Goal: Task Accomplishment & Management: Complete application form

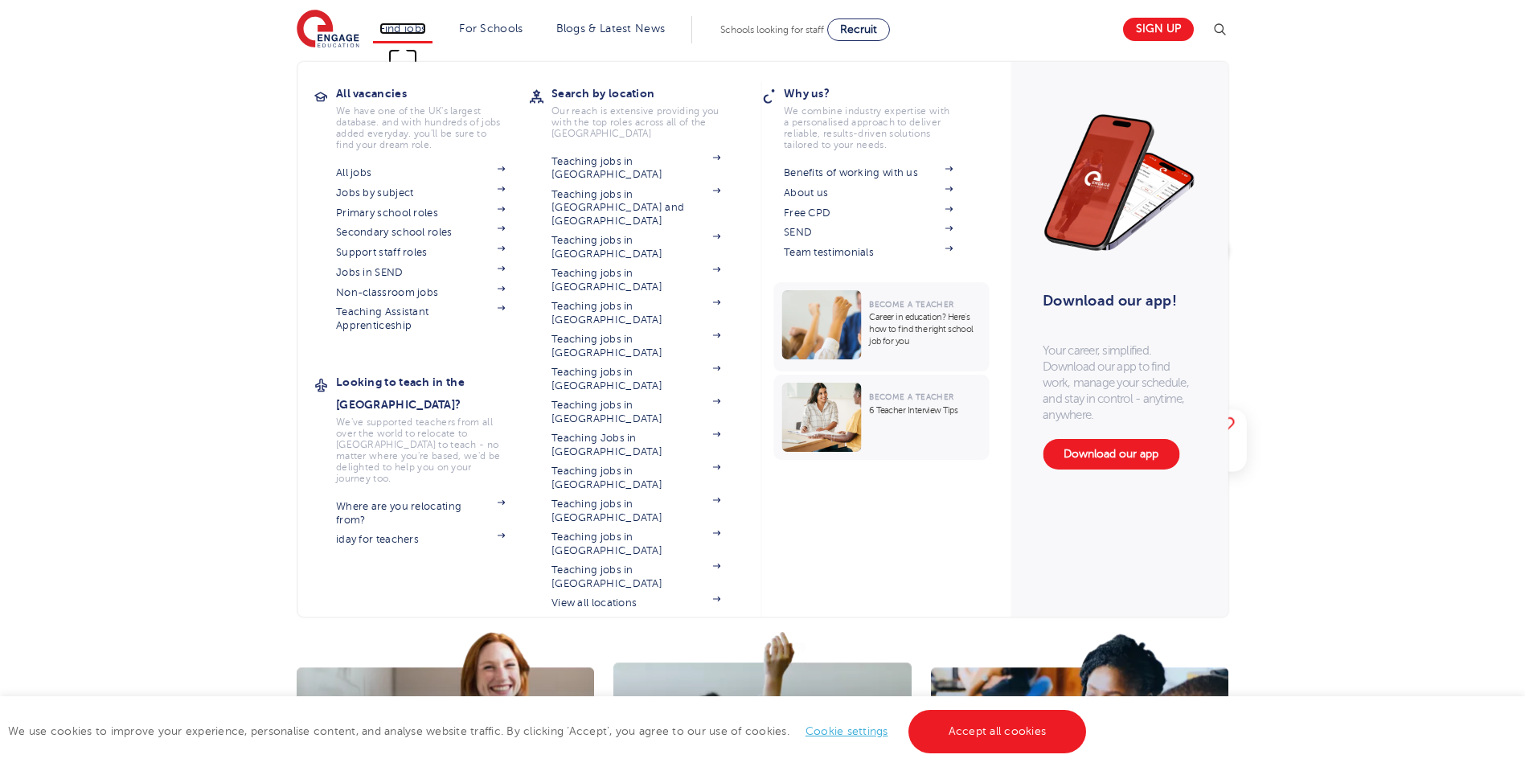
click at [416, 23] on link "Find jobs" at bounding box center [402, 29] width 47 height 12
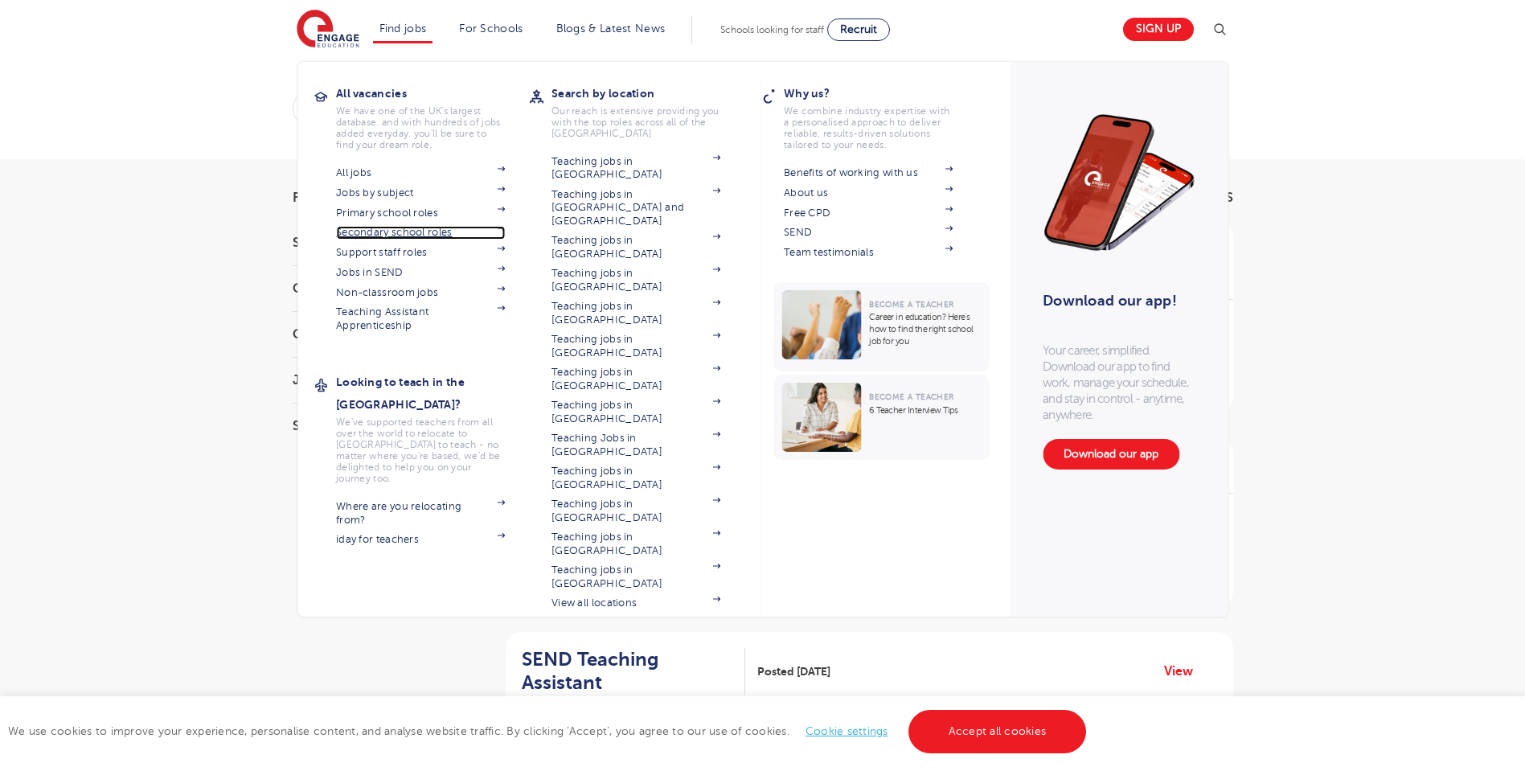
click at [429, 226] on link "Secondary school roles" at bounding box center [420, 232] width 169 height 13
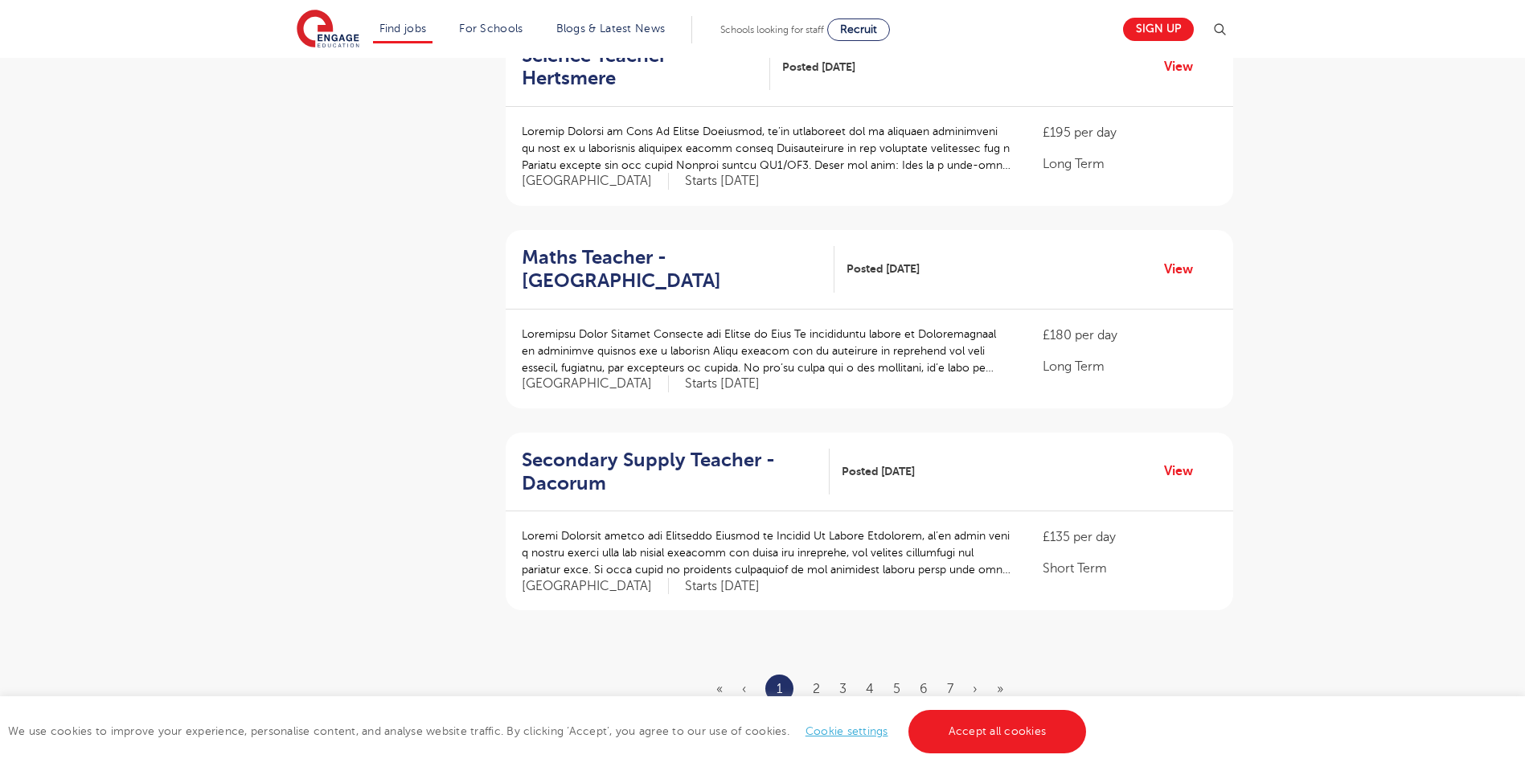
scroll to position [1688, 0]
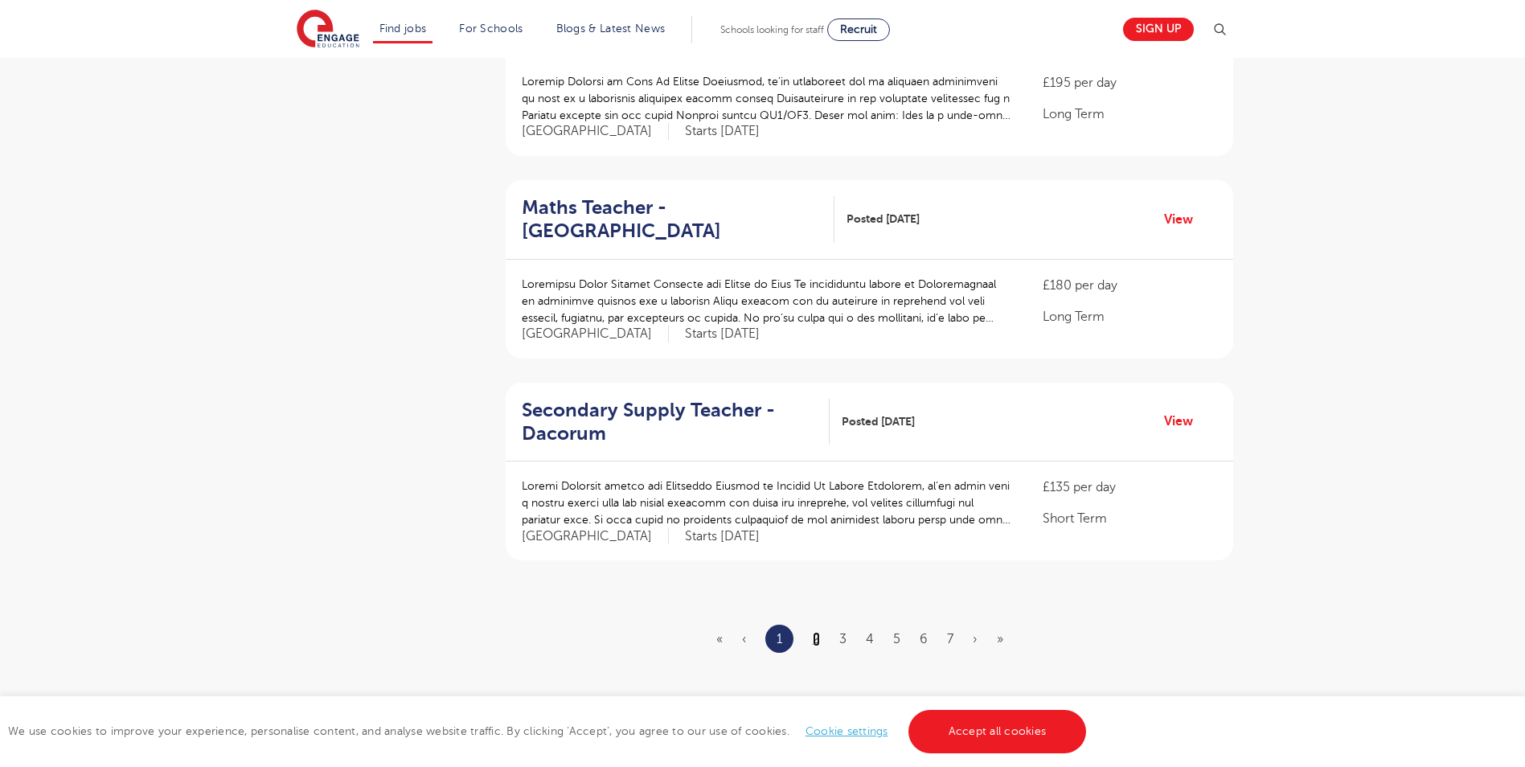
click at [815, 632] on link "2" at bounding box center [816, 639] width 7 height 14
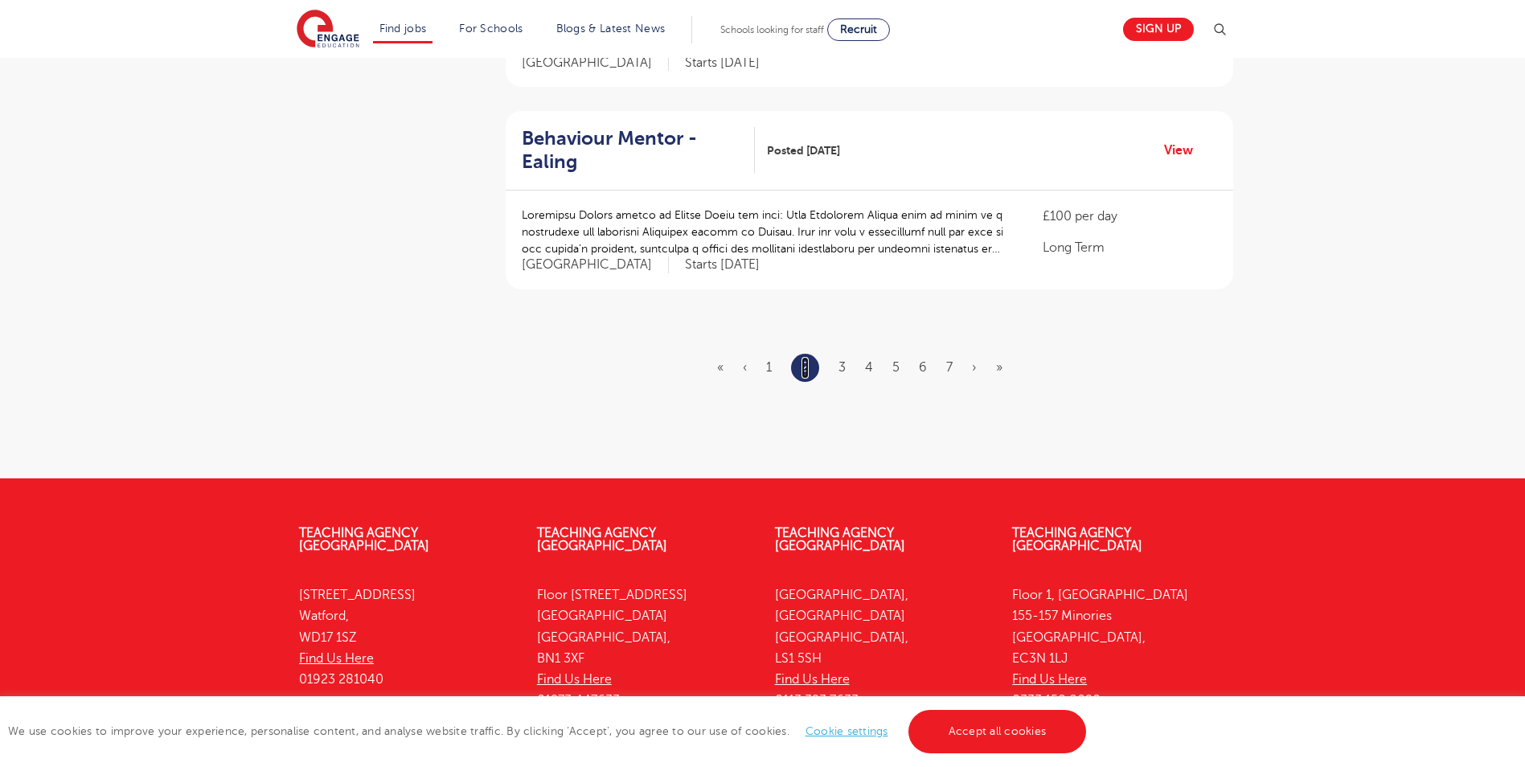
scroll to position [1992, 0]
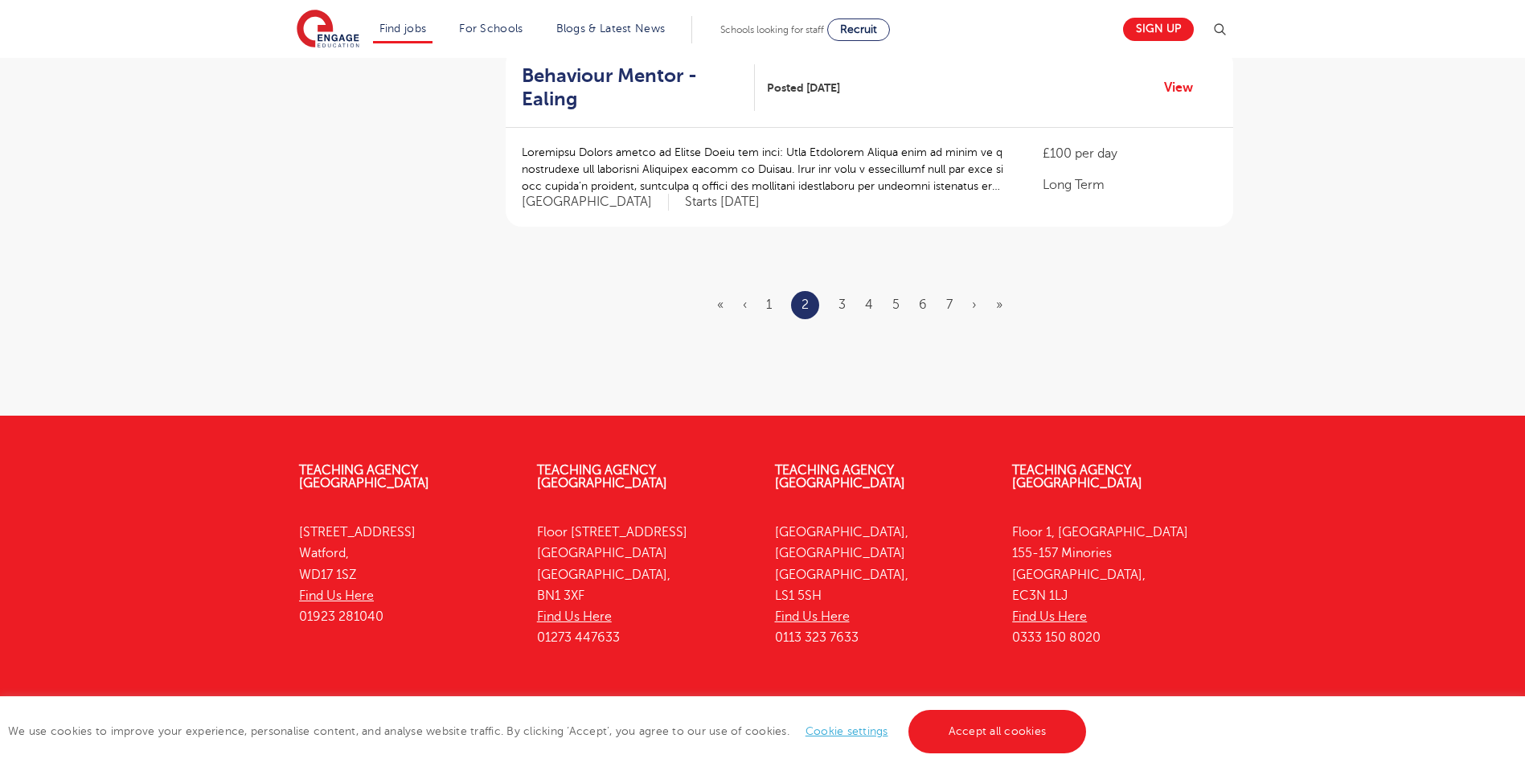
click at [870, 730] on link "Cookie settings" at bounding box center [846, 731] width 83 height 12
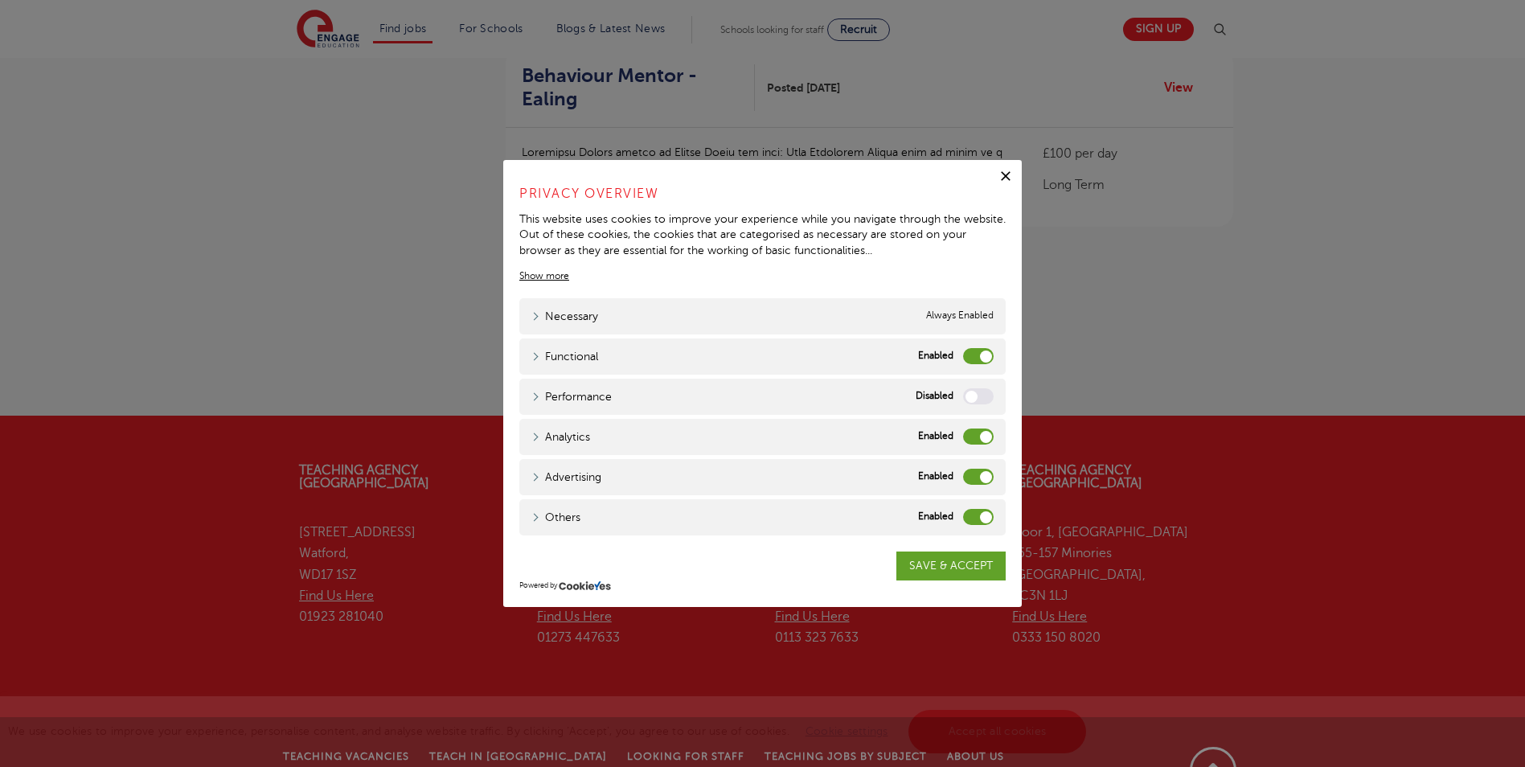
click at [982, 355] on label "Functional" at bounding box center [978, 356] width 31 height 16
click at [0, 0] on input "Functional" at bounding box center [0, 0] width 0 height 0
click at [982, 436] on label "Analytics" at bounding box center [978, 436] width 31 height 16
click at [0, 0] on input "Analytics" at bounding box center [0, 0] width 0 height 0
click at [980, 469] on label "Advertising" at bounding box center [978, 477] width 31 height 16
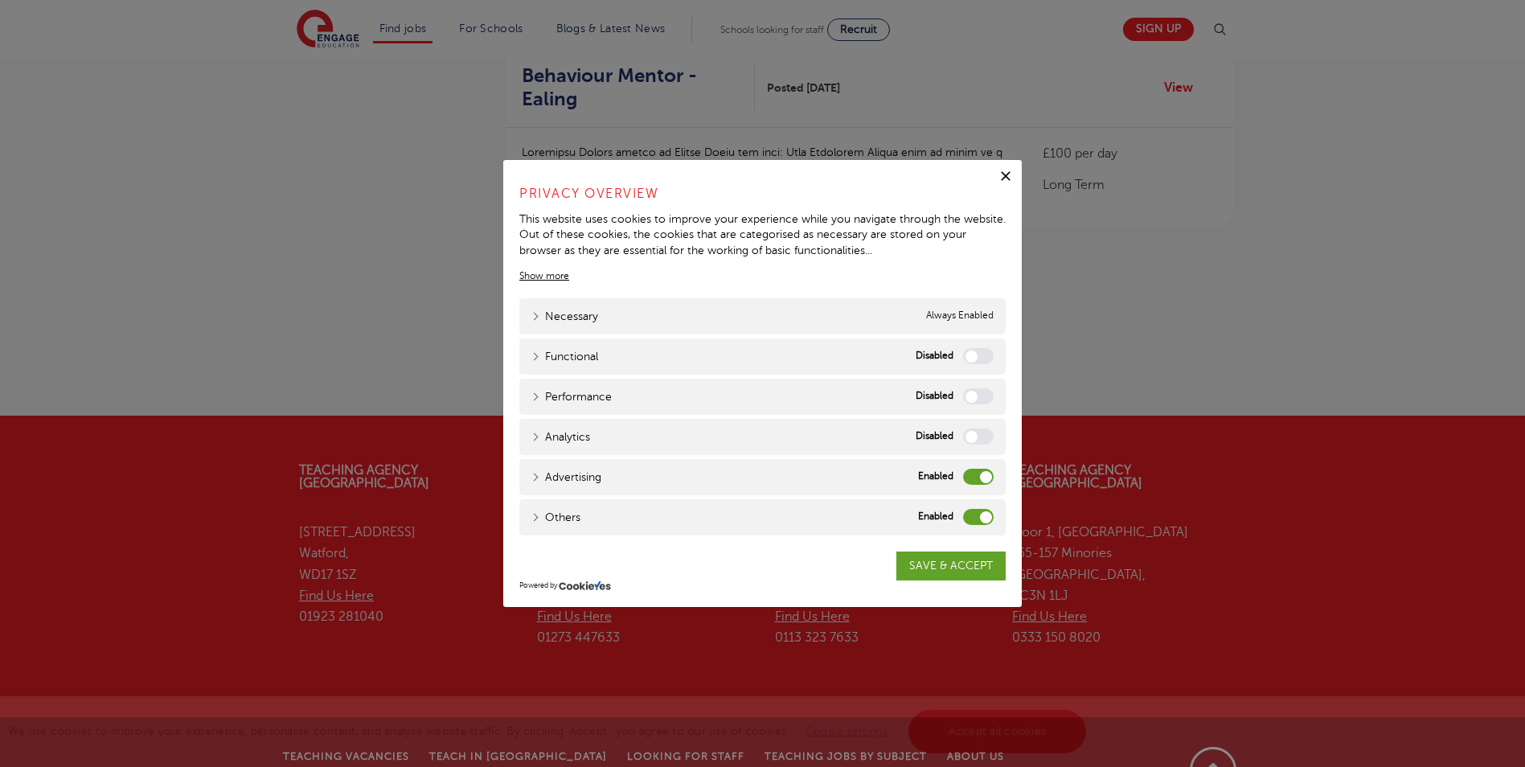
click at [0, 0] on input "Advertising" at bounding box center [0, 0] width 0 height 0
click at [980, 514] on label "Others" at bounding box center [978, 517] width 31 height 16
click at [0, 0] on input "Others" at bounding box center [0, 0] width 0 height 0
click at [949, 567] on link "SAVE & ACCEPT" at bounding box center [950, 565] width 109 height 29
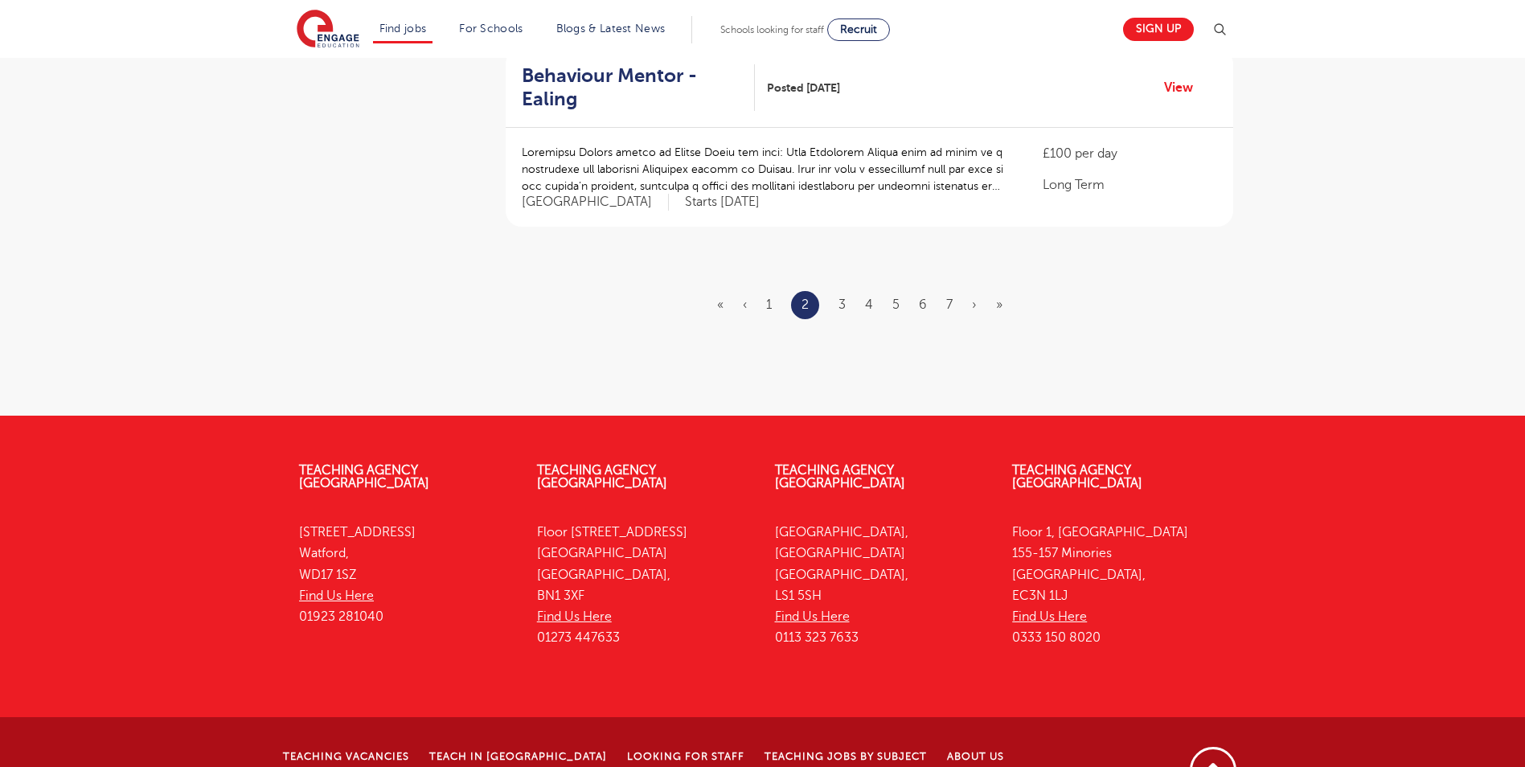
click at [670, 766] on link "Contact Us" at bounding box center [702, 777] width 73 height 11
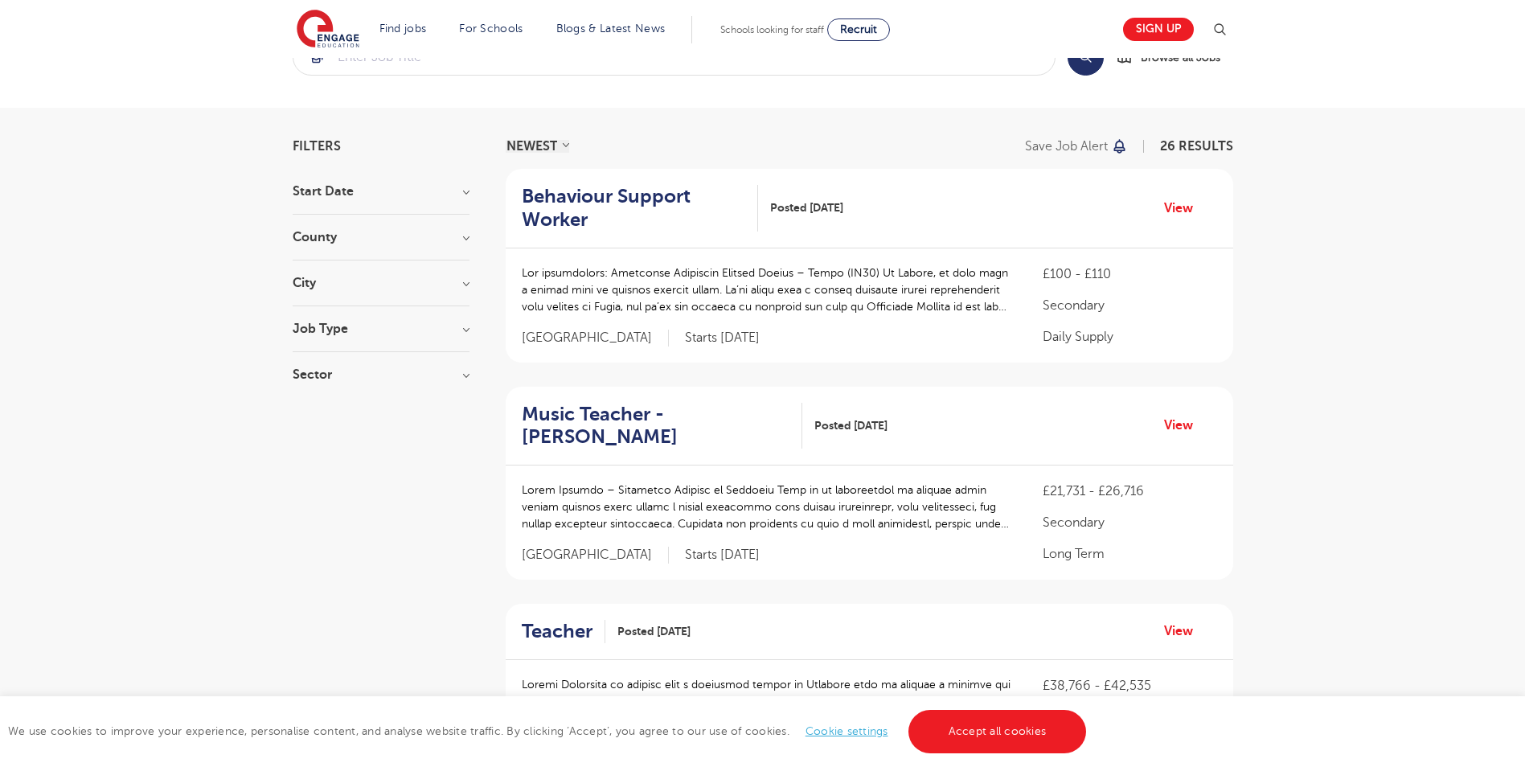
scroll to position [80, 0]
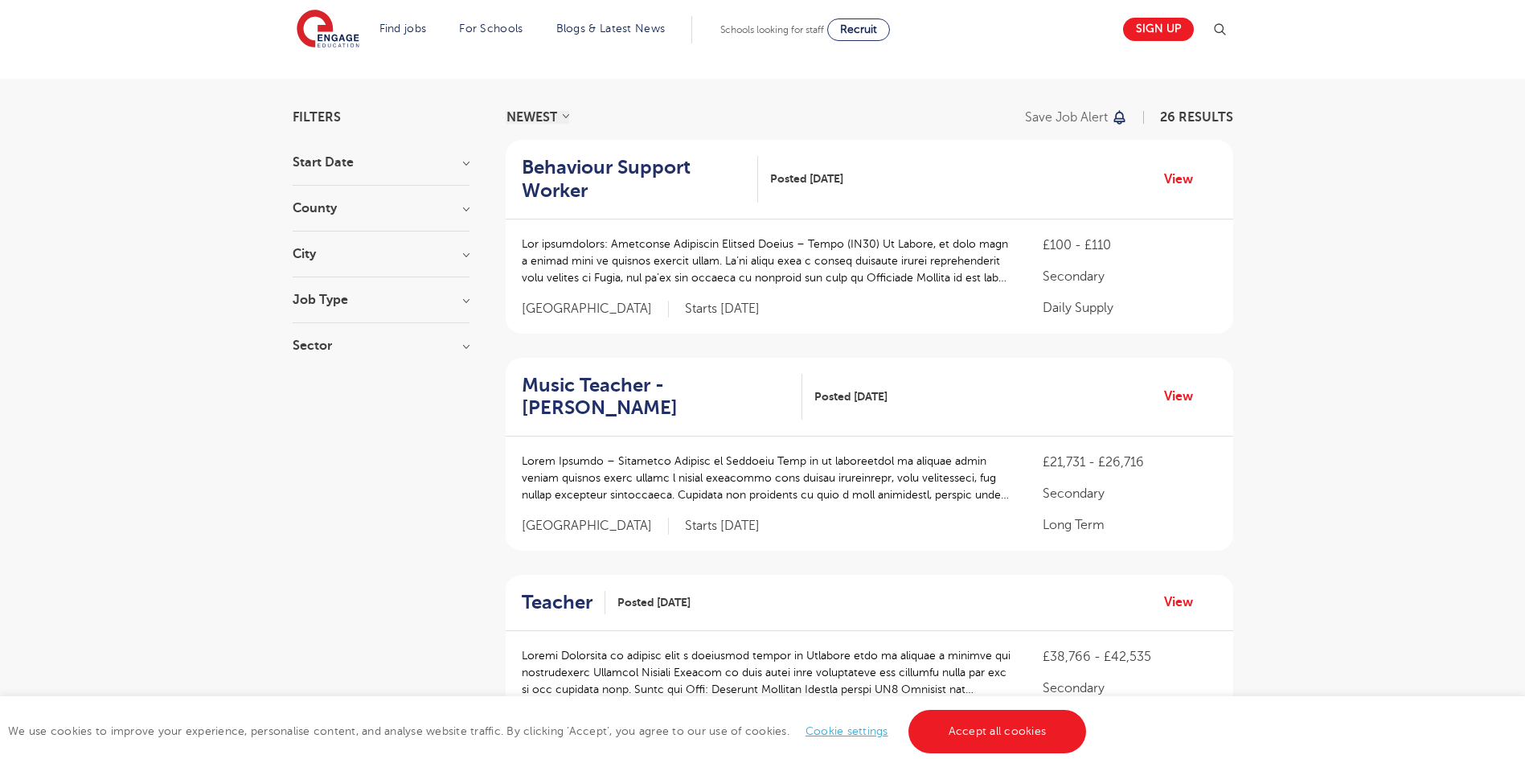
click at [466, 255] on h3 "City" at bounding box center [381, 254] width 177 height 13
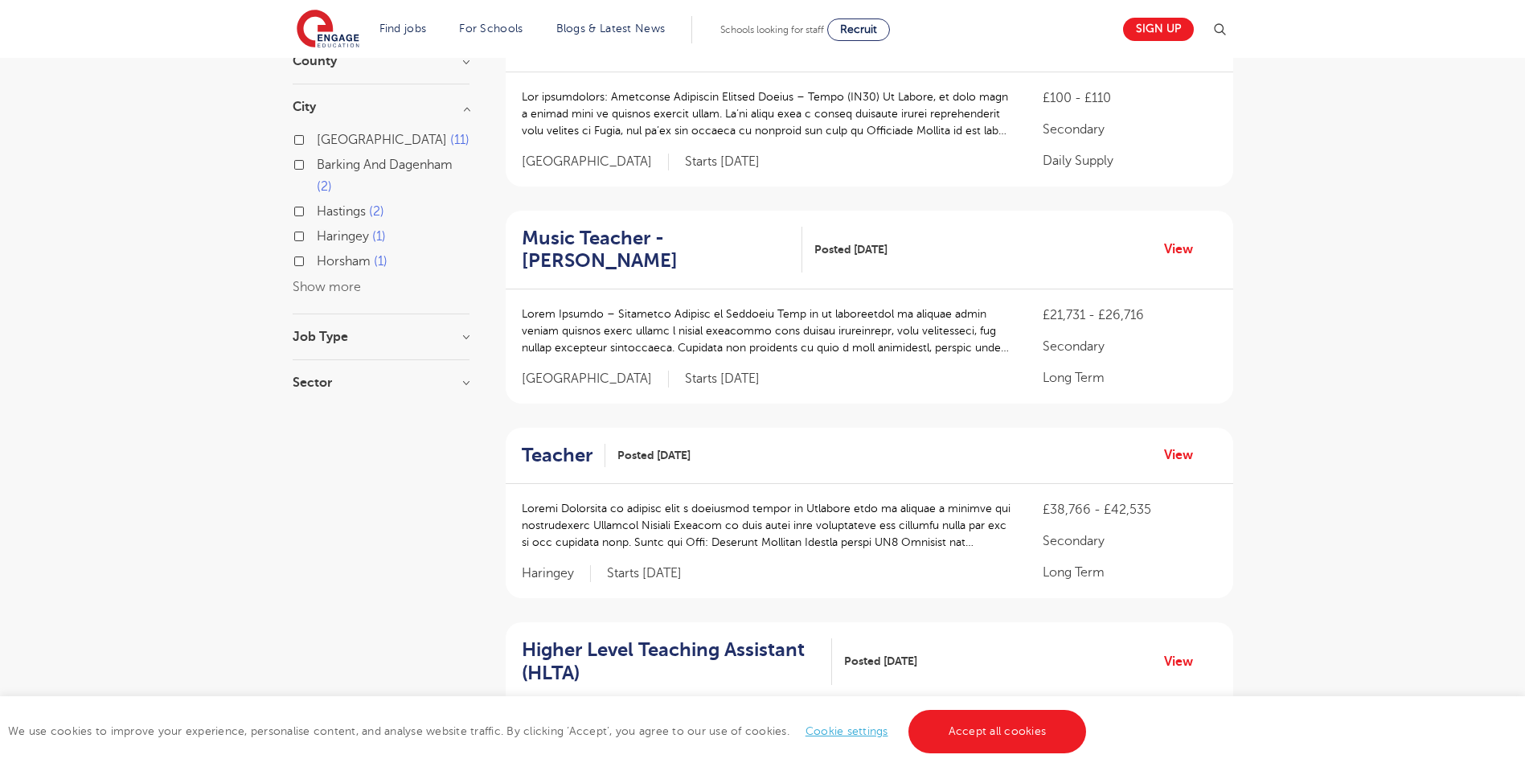
scroll to position [241, 0]
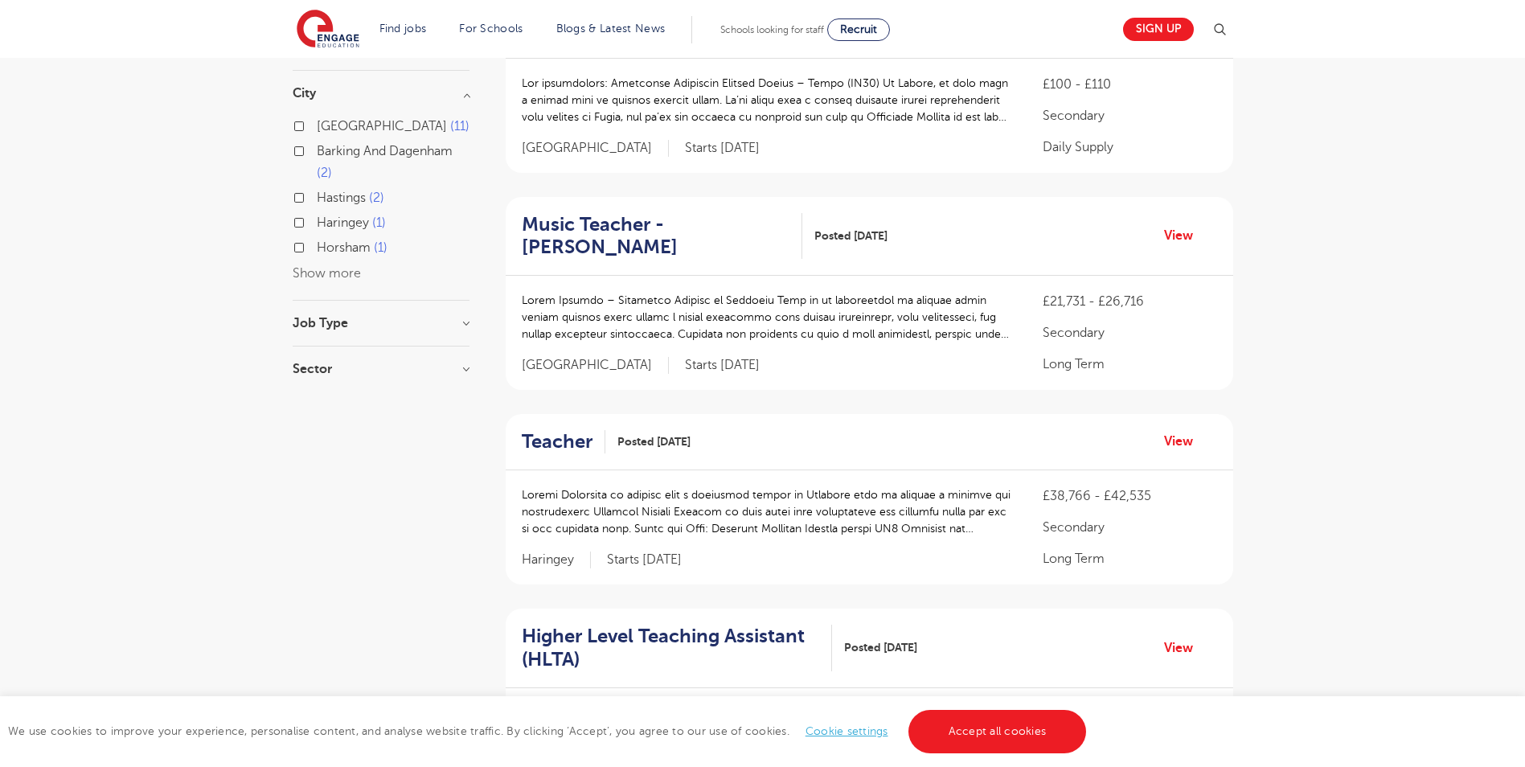
click at [346, 272] on button "Show more" at bounding box center [327, 273] width 68 height 14
click at [317, 148] on label "Barking And Dagenham 2" at bounding box center [393, 162] width 153 height 43
click at [317, 148] on input "Barking And Dagenham 2" at bounding box center [322, 149] width 10 height 10
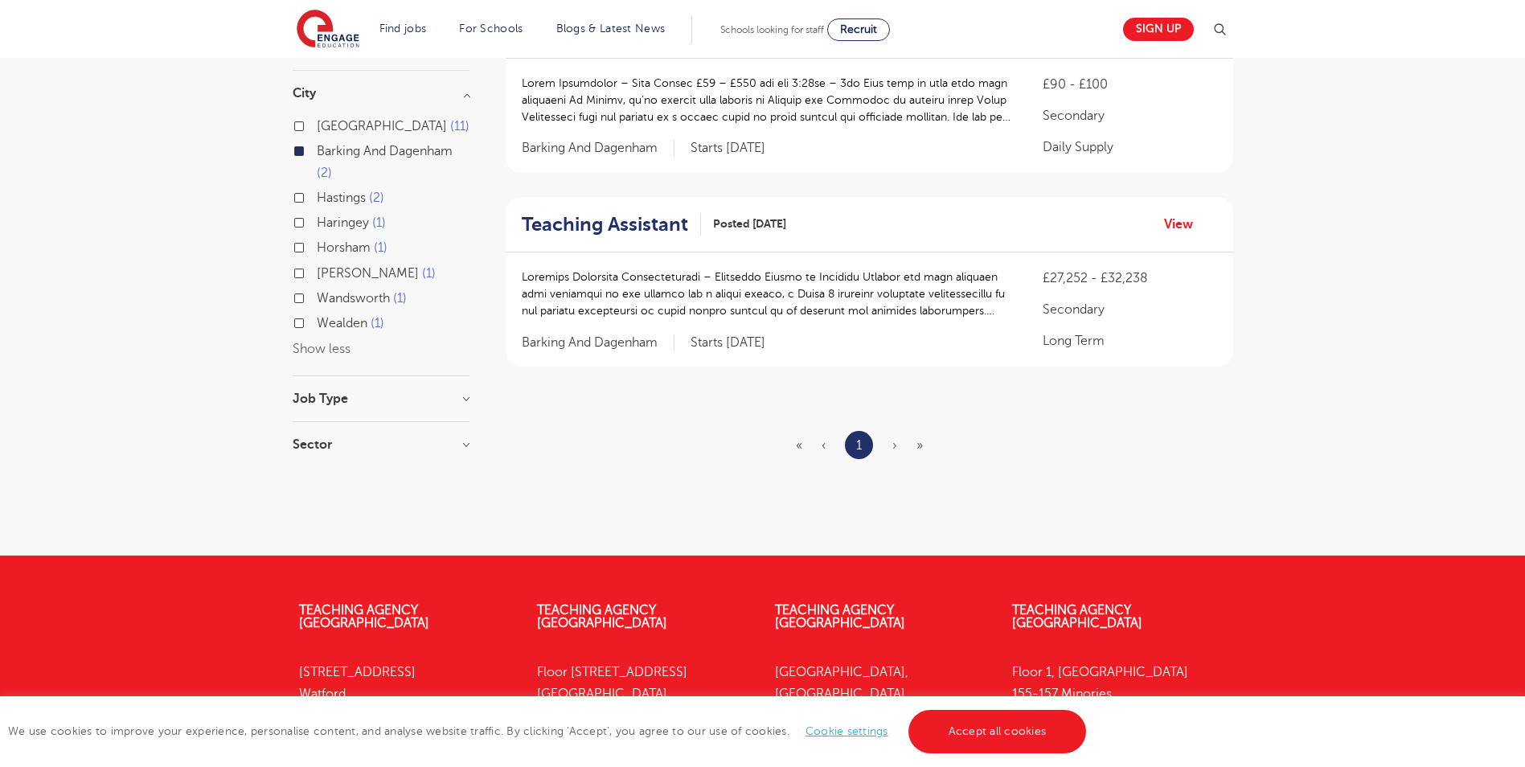
click at [317, 221] on label "Haringey 1" at bounding box center [351, 222] width 69 height 21
click at [317, 221] on input "Haringey 1" at bounding box center [322, 220] width 10 height 10
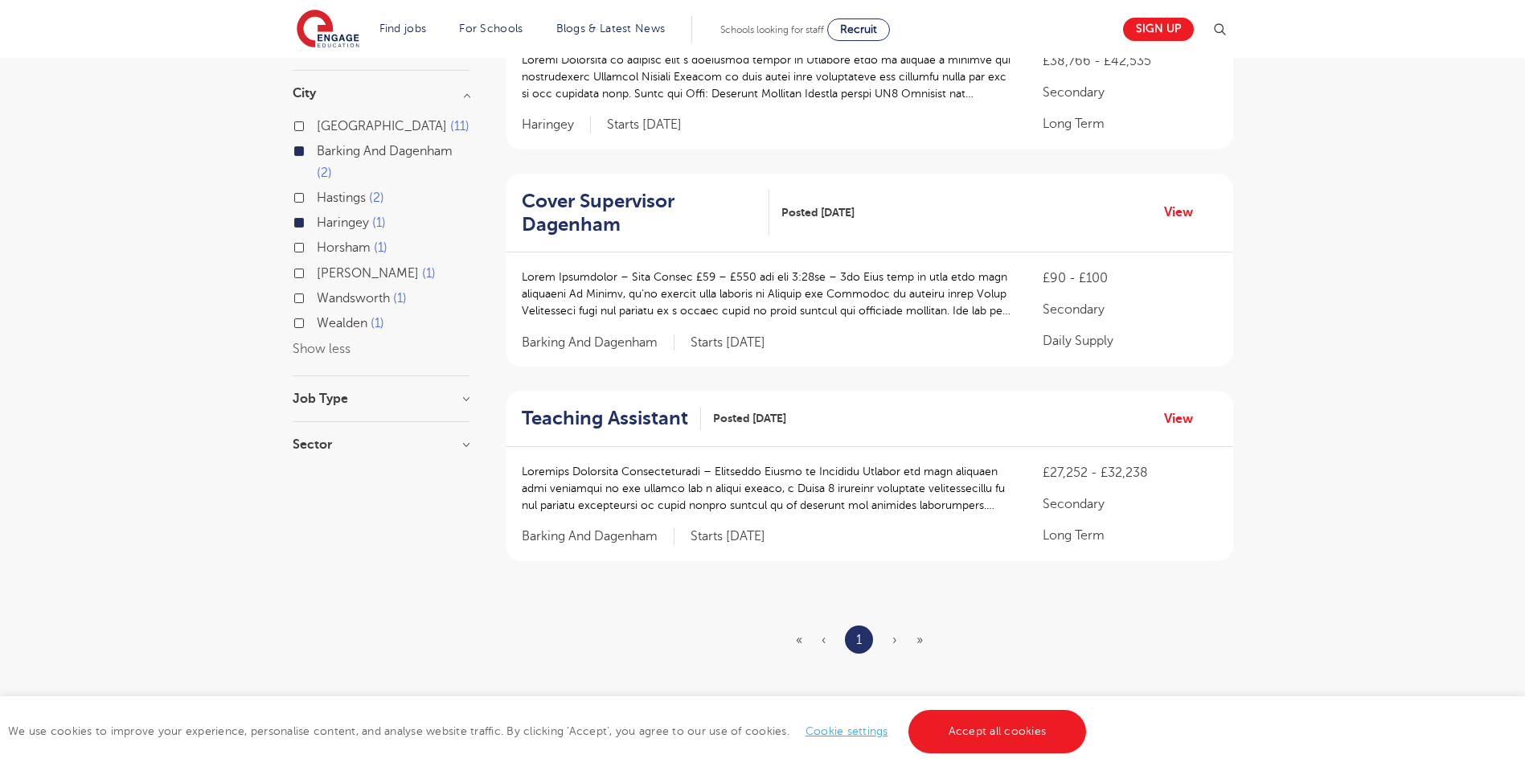
click at [317, 301] on label "Wandsworth 1" at bounding box center [362, 298] width 90 height 21
click at [317, 301] on input "Wandsworth 1" at bounding box center [322, 296] width 10 height 10
checkbox input "true"
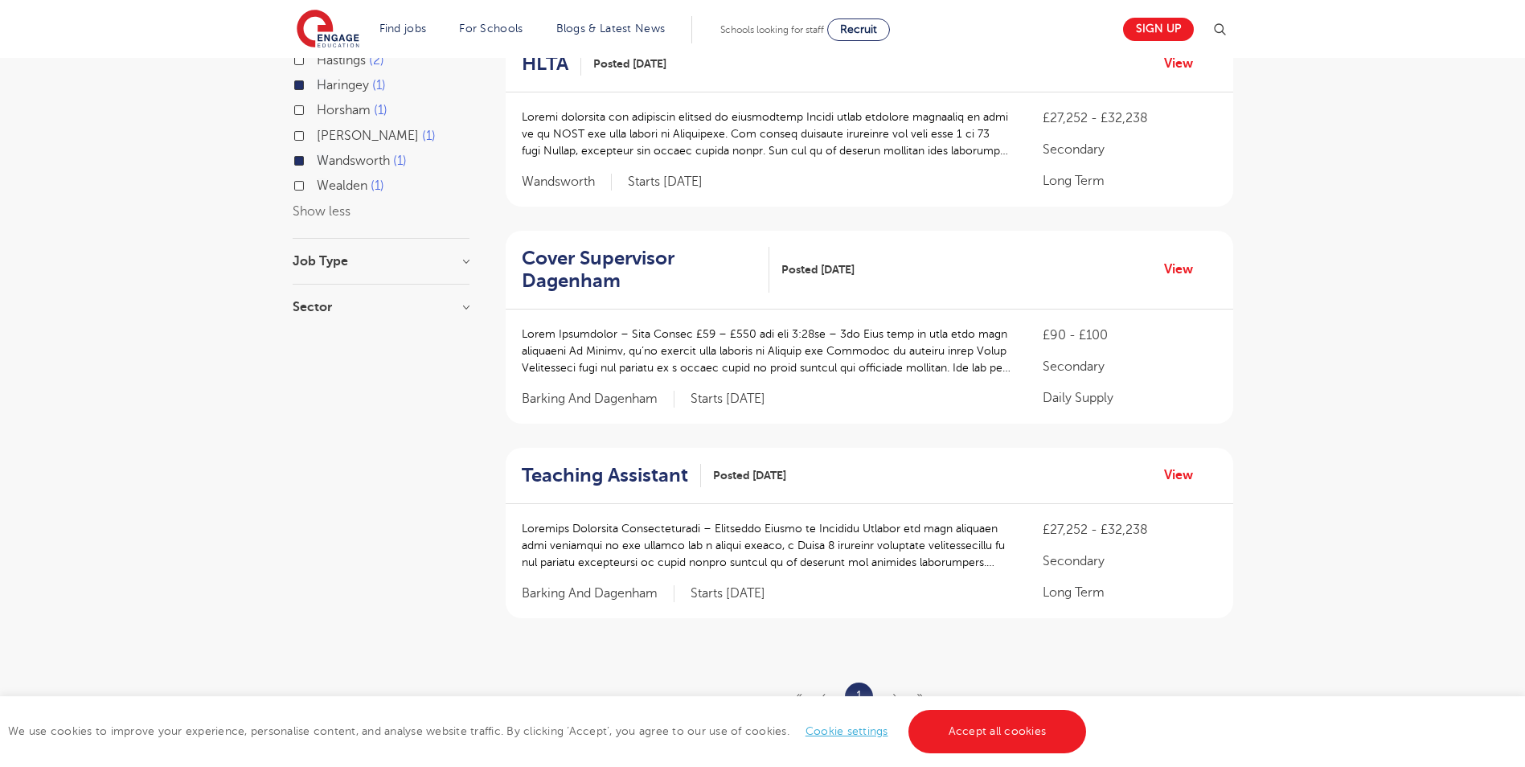
scroll to position [482, 0]
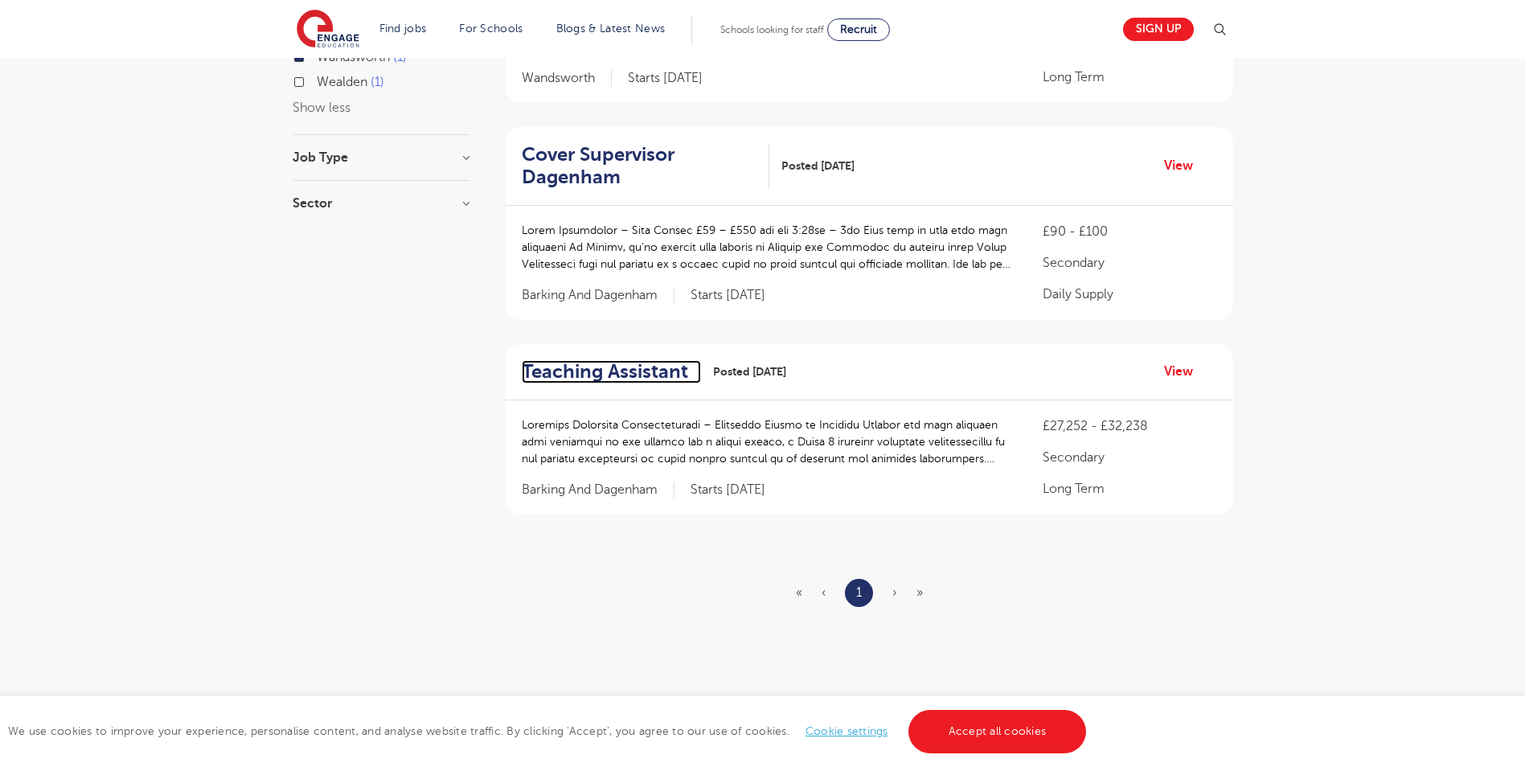
click at [568, 372] on h2 "Teaching Assistant" at bounding box center [605, 371] width 166 height 23
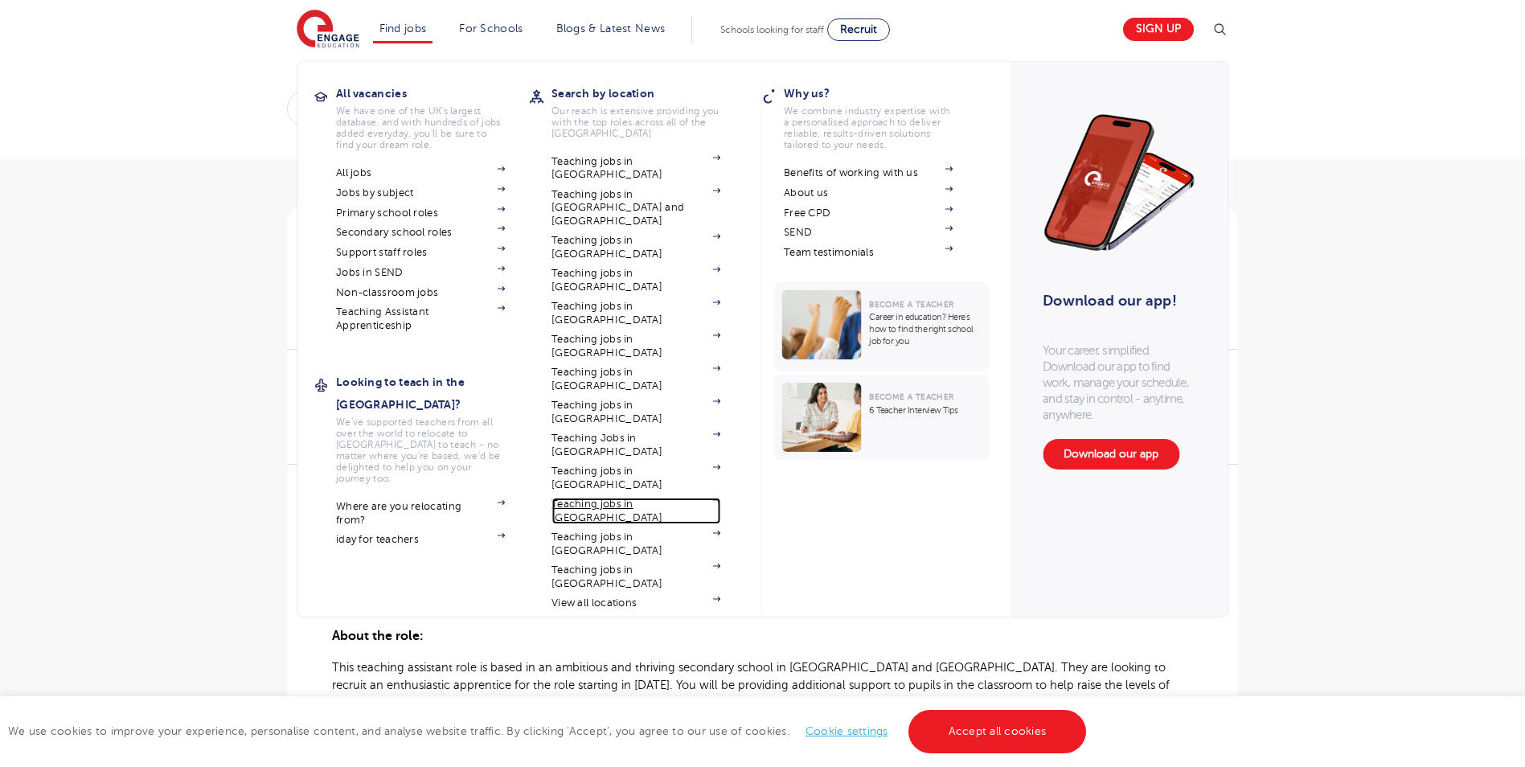
click at [608, 497] on link "Teaching jobs in [GEOGRAPHIC_DATA]" at bounding box center [635, 510] width 169 height 27
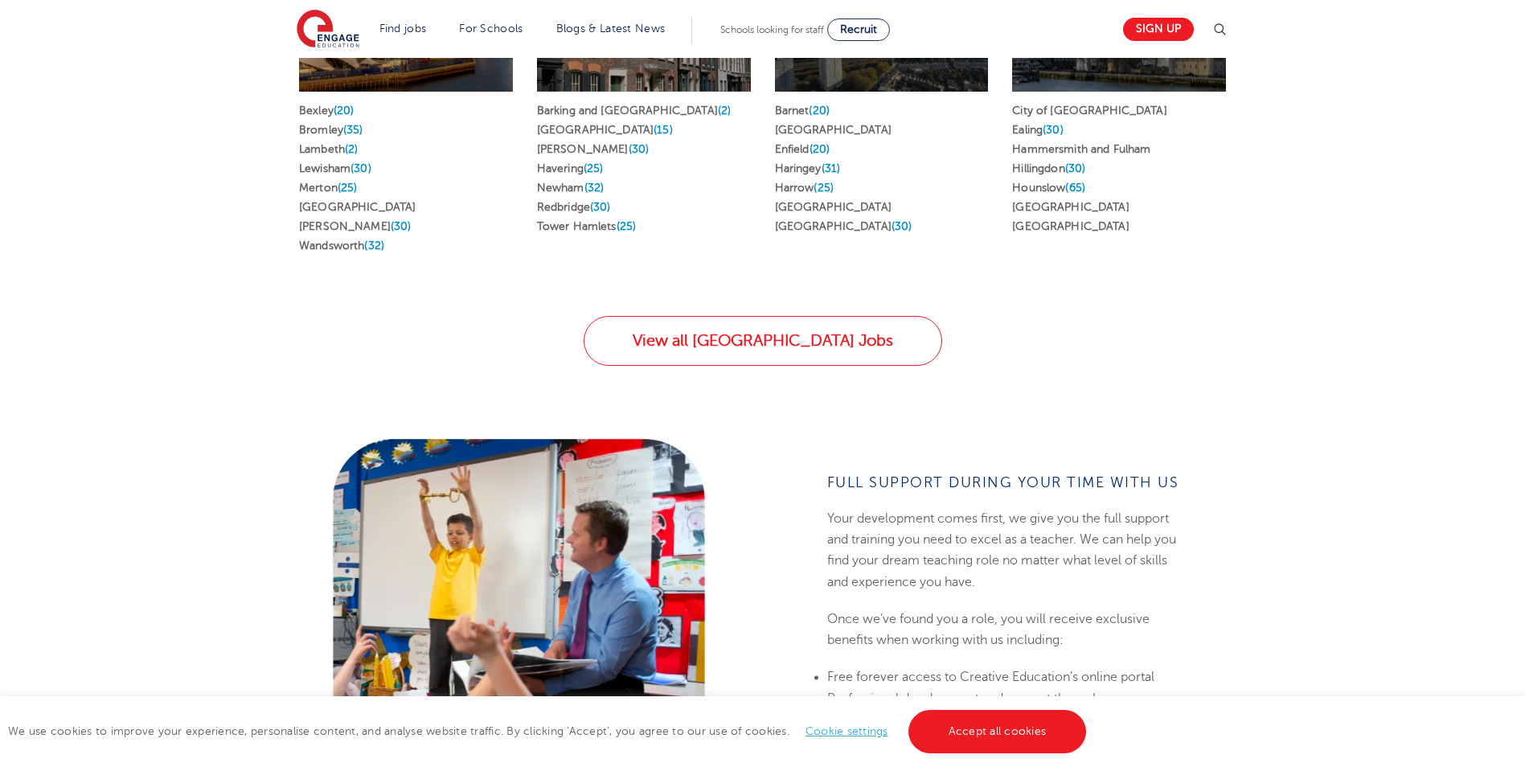
scroll to position [1125, 0]
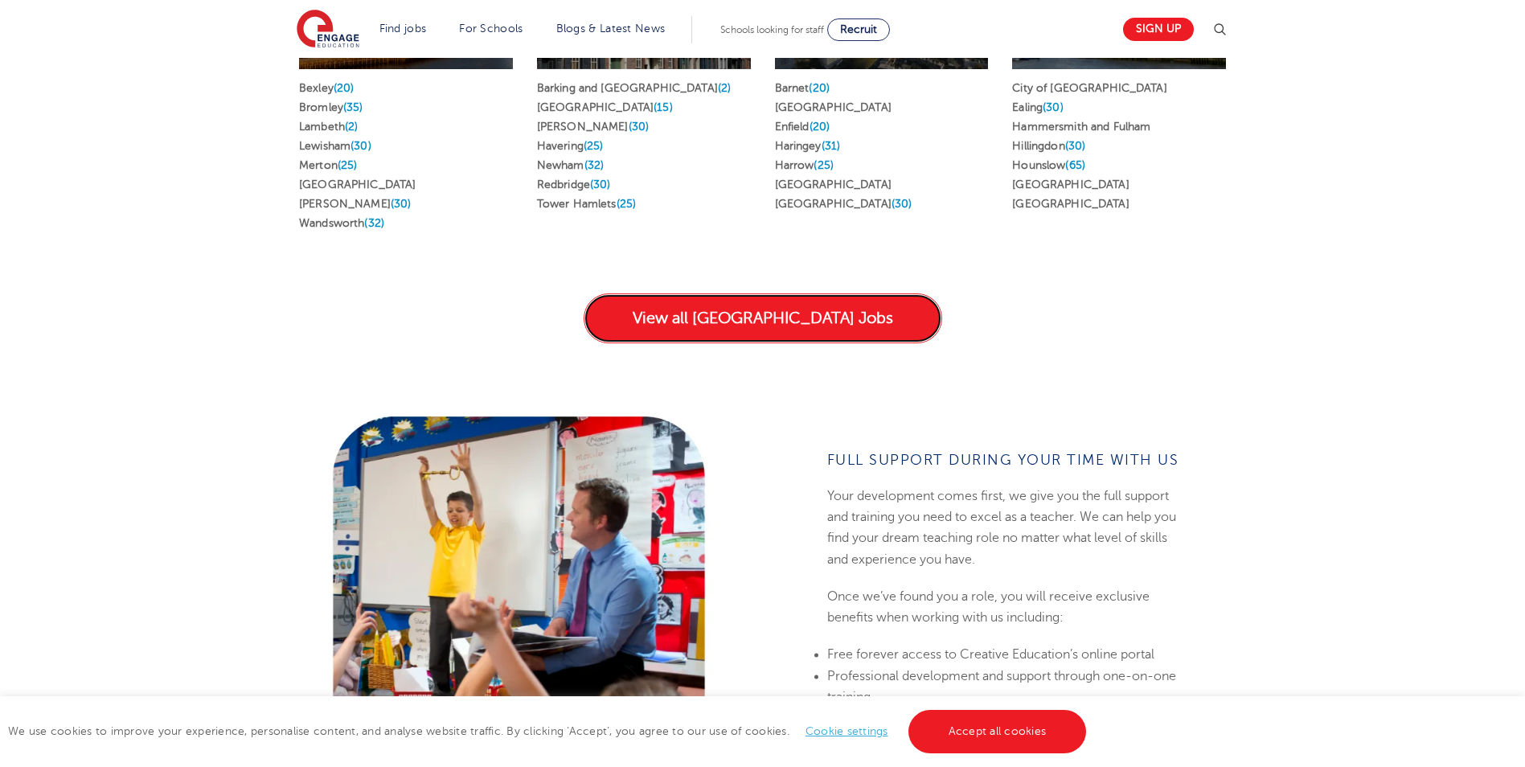
click at [786, 297] on link "View all London Jobs" at bounding box center [762, 318] width 358 height 50
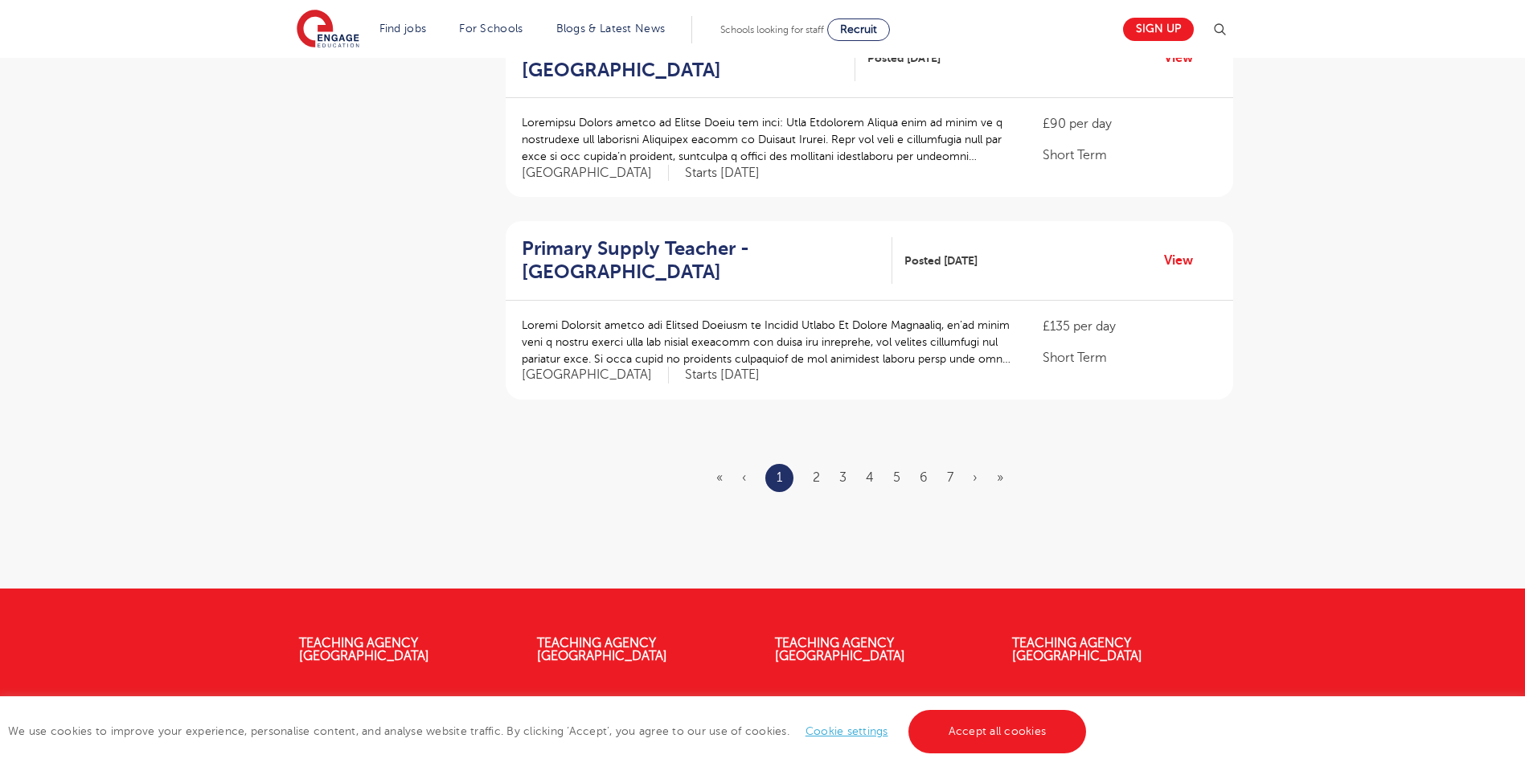
scroll to position [1929, 0]
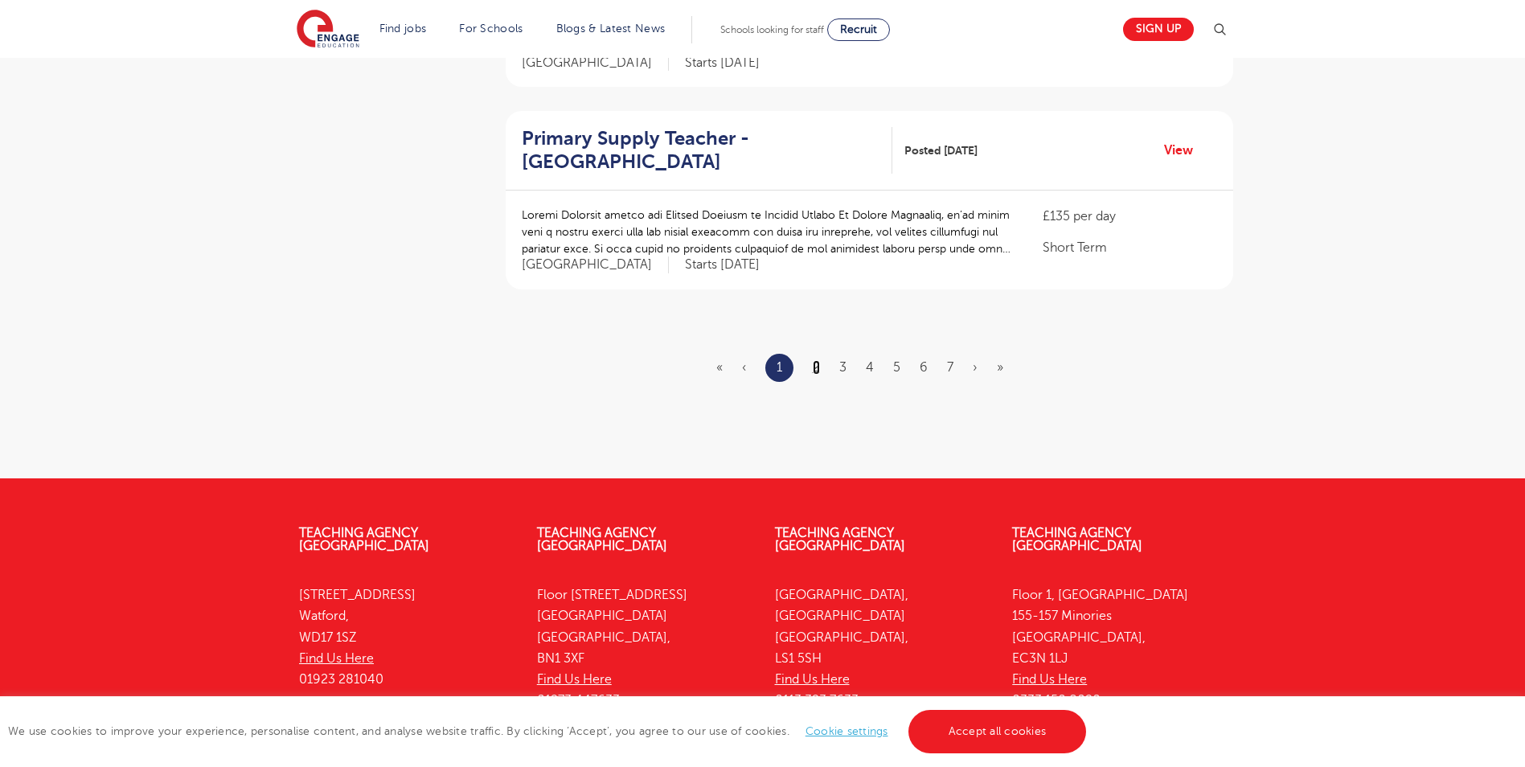
click at [813, 360] on link "2" at bounding box center [816, 367] width 7 height 14
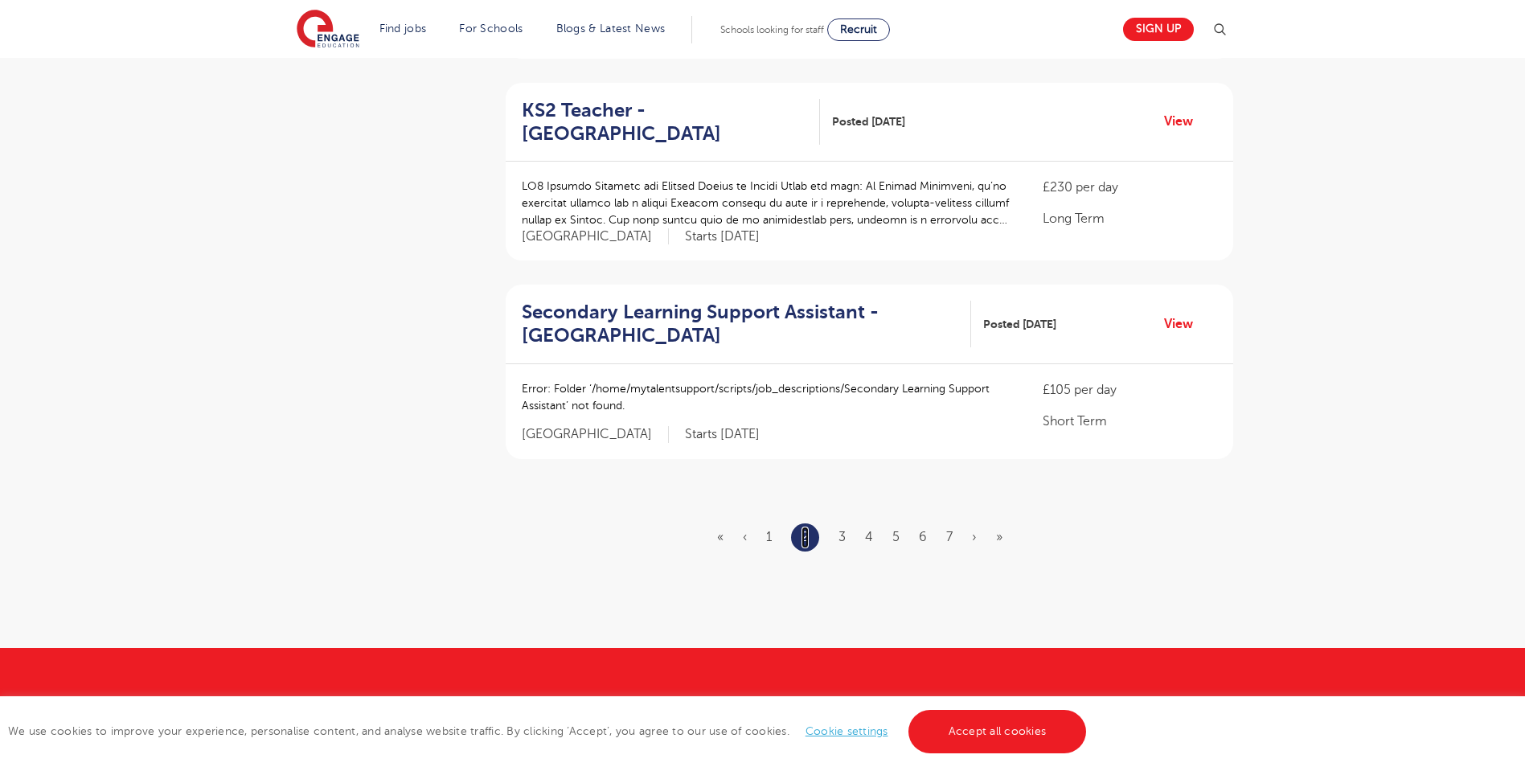
scroll to position [1768, 0]
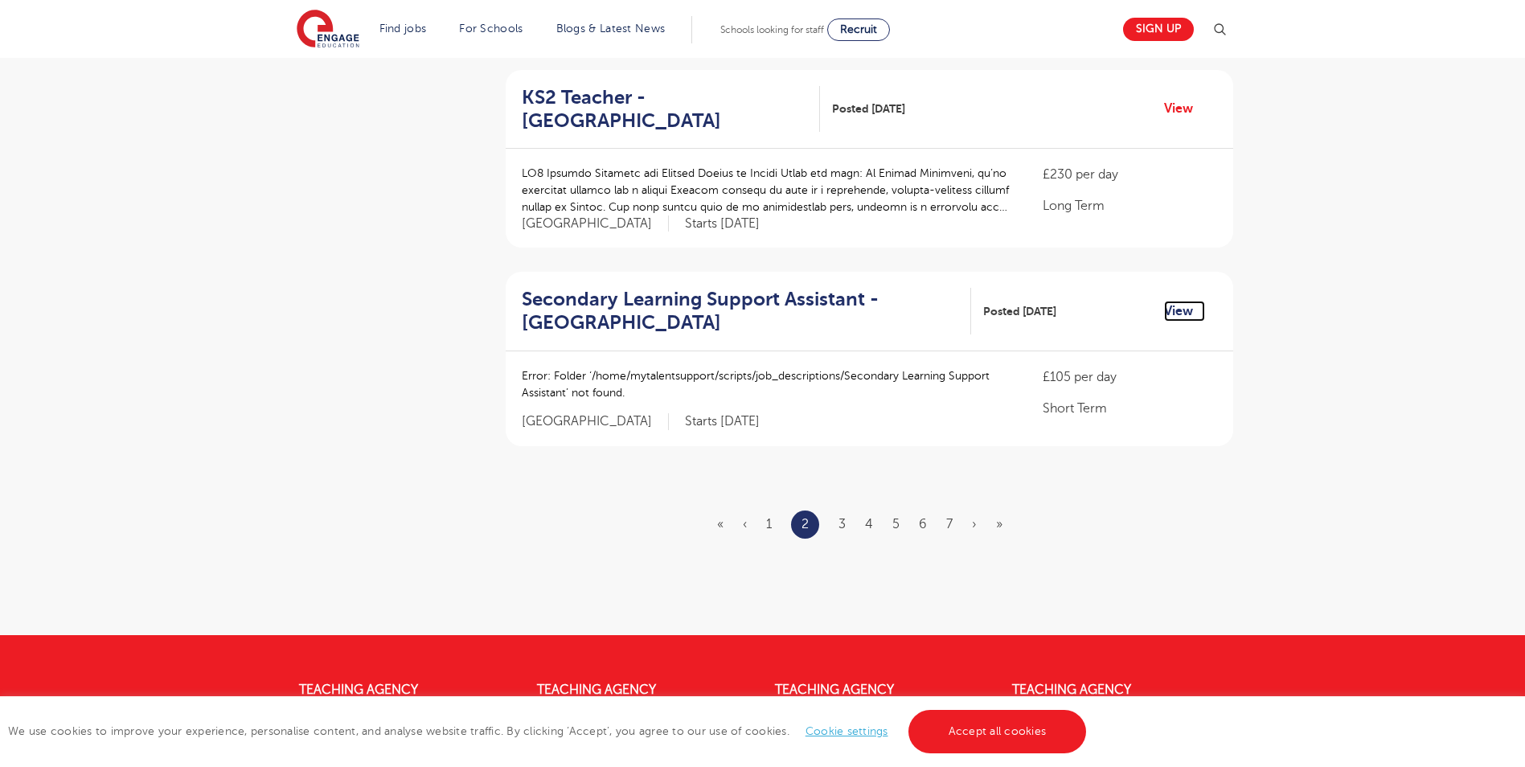
click at [1174, 301] on link "View" at bounding box center [1184, 311] width 41 height 21
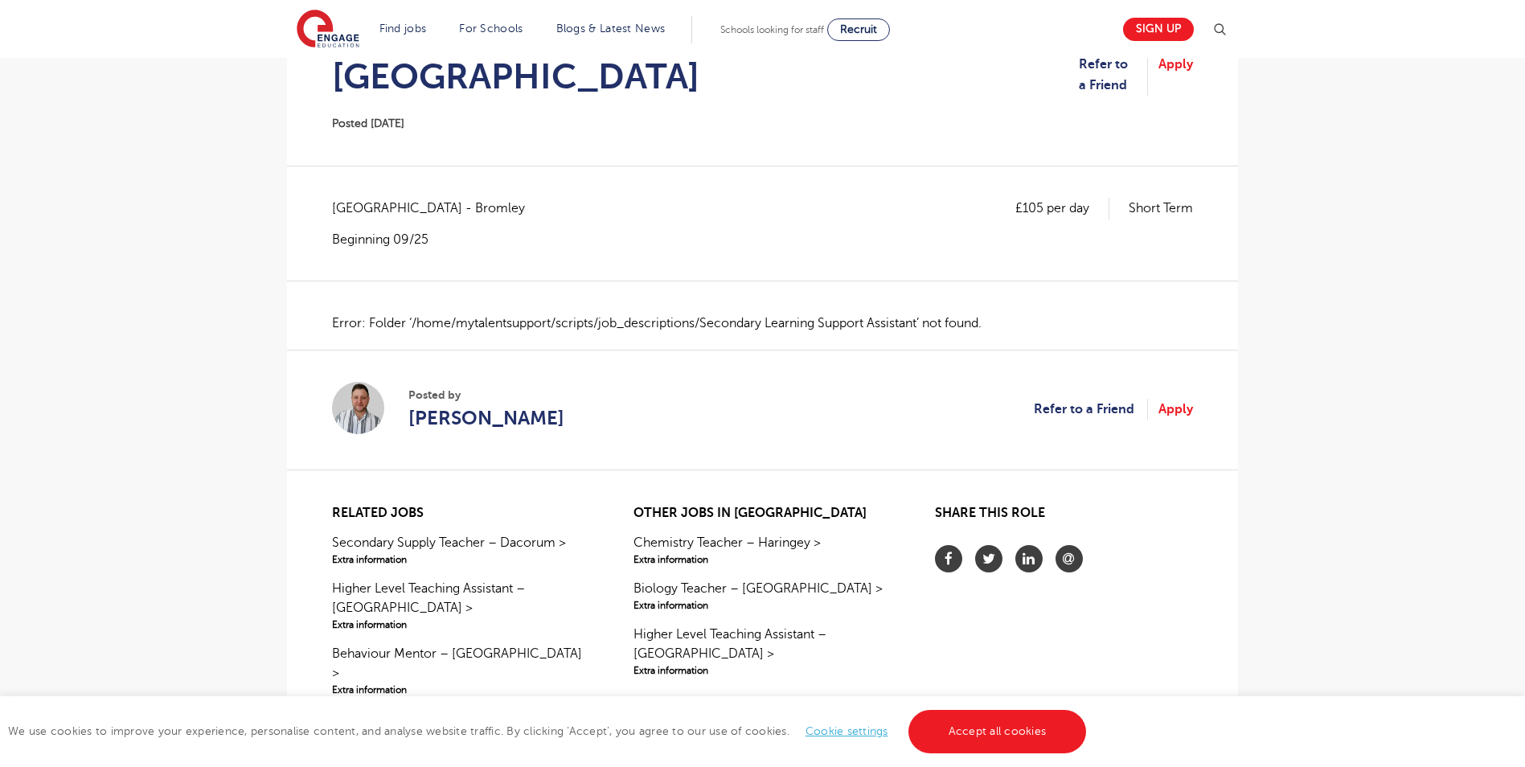
scroll to position [241, 0]
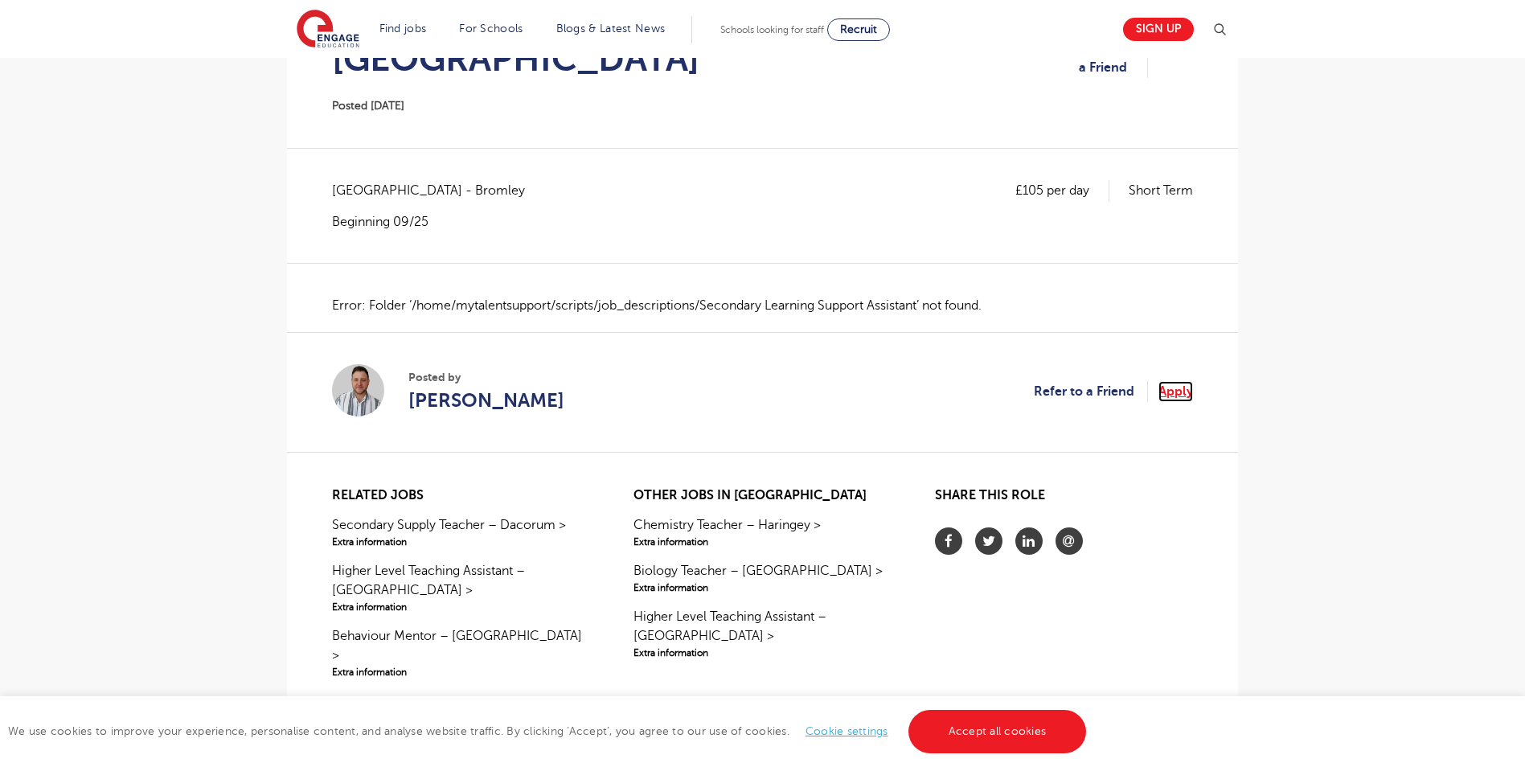
click at [1176, 391] on link "Apply" at bounding box center [1175, 391] width 35 height 21
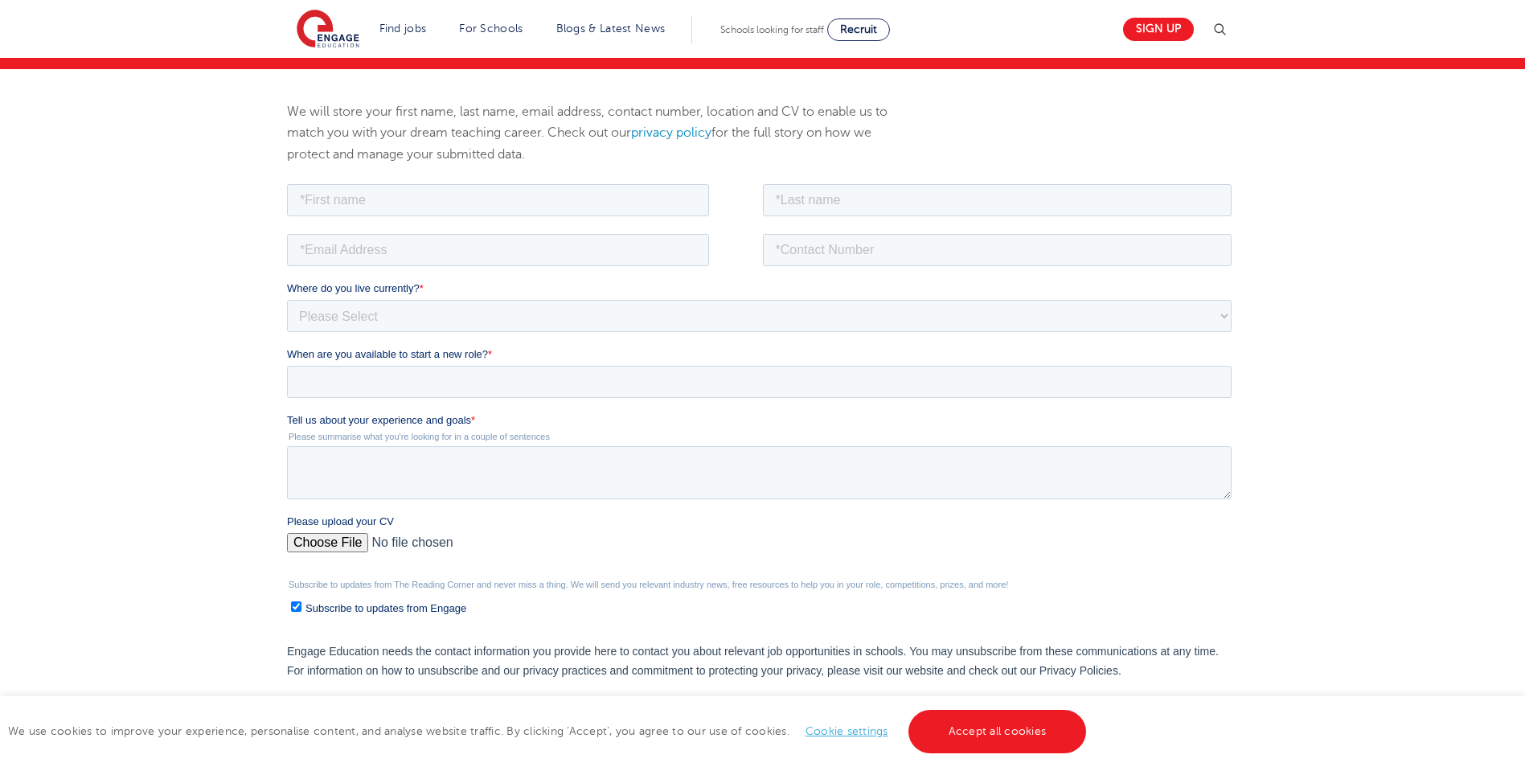
scroll to position [241, 0]
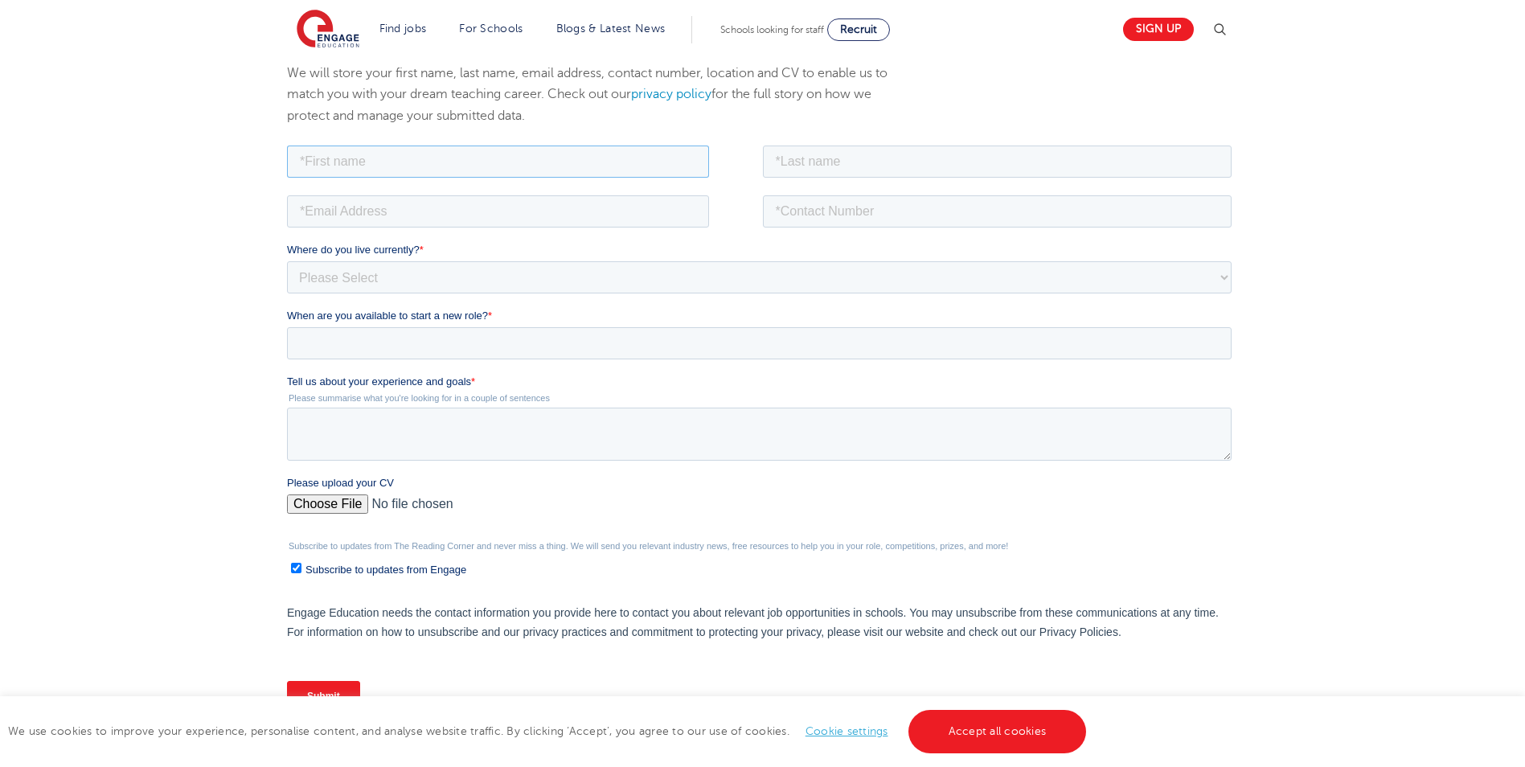
click at [456, 162] on input "text" at bounding box center [498, 161] width 422 height 32
type input "Thi"
type input "A Duong"
type input "duongvananh_acc@yahoo.com.vn"
type input "+447784081258"
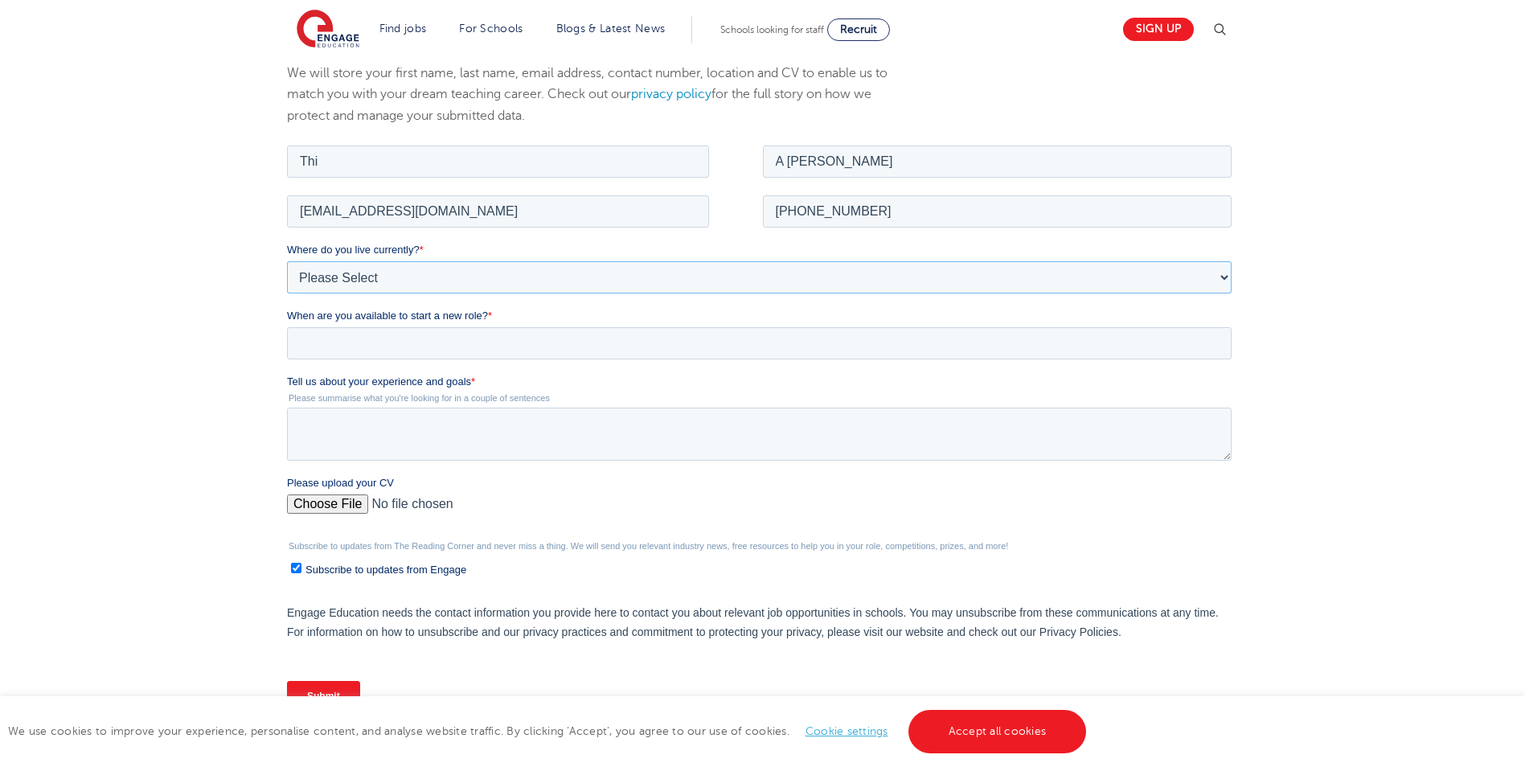
click at [376, 272] on select "Please Select UK Canada Ireland Australia New Zealand Europe USA South Africa J…" at bounding box center [759, 276] width 944 height 32
select select "UK"
click at [287, 260] on select "Please Select UK Canada Ireland Australia New Zealand Europe USA South Africa J…" at bounding box center [759, 276] width 944 height 32
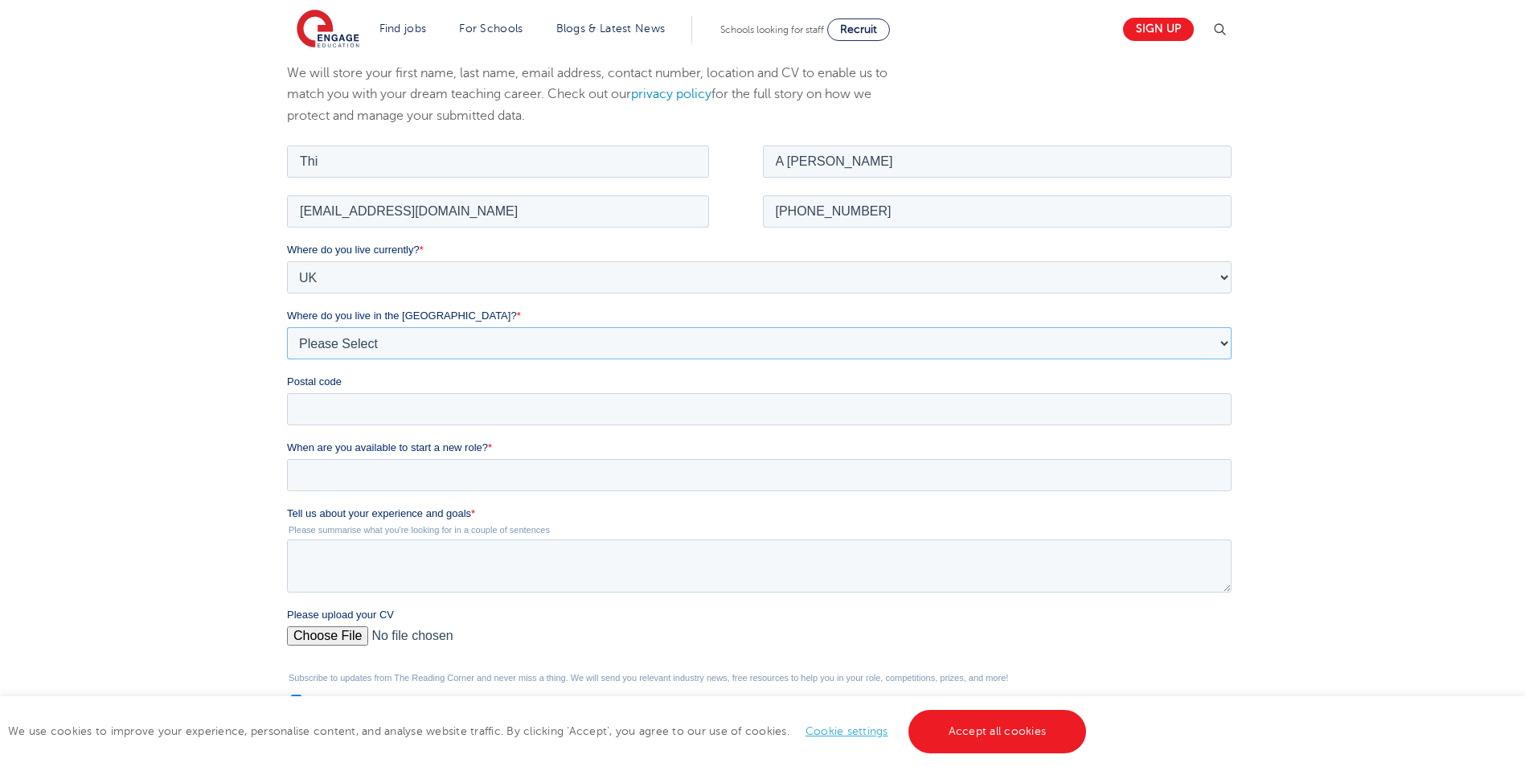
click at [363, 343] on select "Please Select Overseas Barnsley Bedfordshire Berkshire Bournemouth Bracknell Fo…" at bounding box center [759, 342] width 944 height 32
select select "City of London"
click at [287, 326] on select "Please Select Overseas Barnsley Bedfordshire Berkshire Bournemouth Bracknell Fo…" at bounding box center [759, 342] width 944 height 32
click at [120, 313] on div "We will store your first name, last name, email address, contact number, locati…" at bounding box center [762, 467] width 1525 height 873
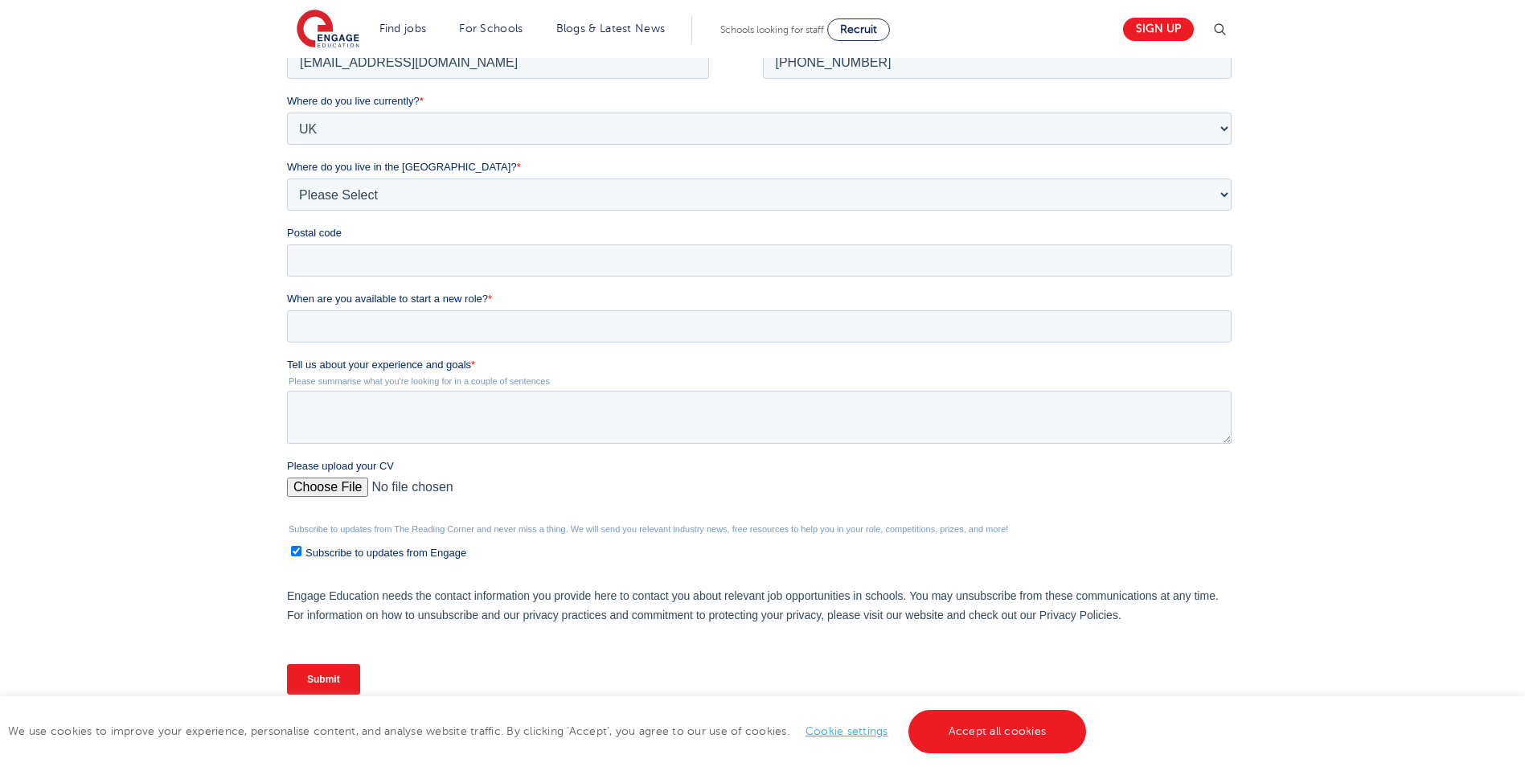
scroll to position [402, 0]
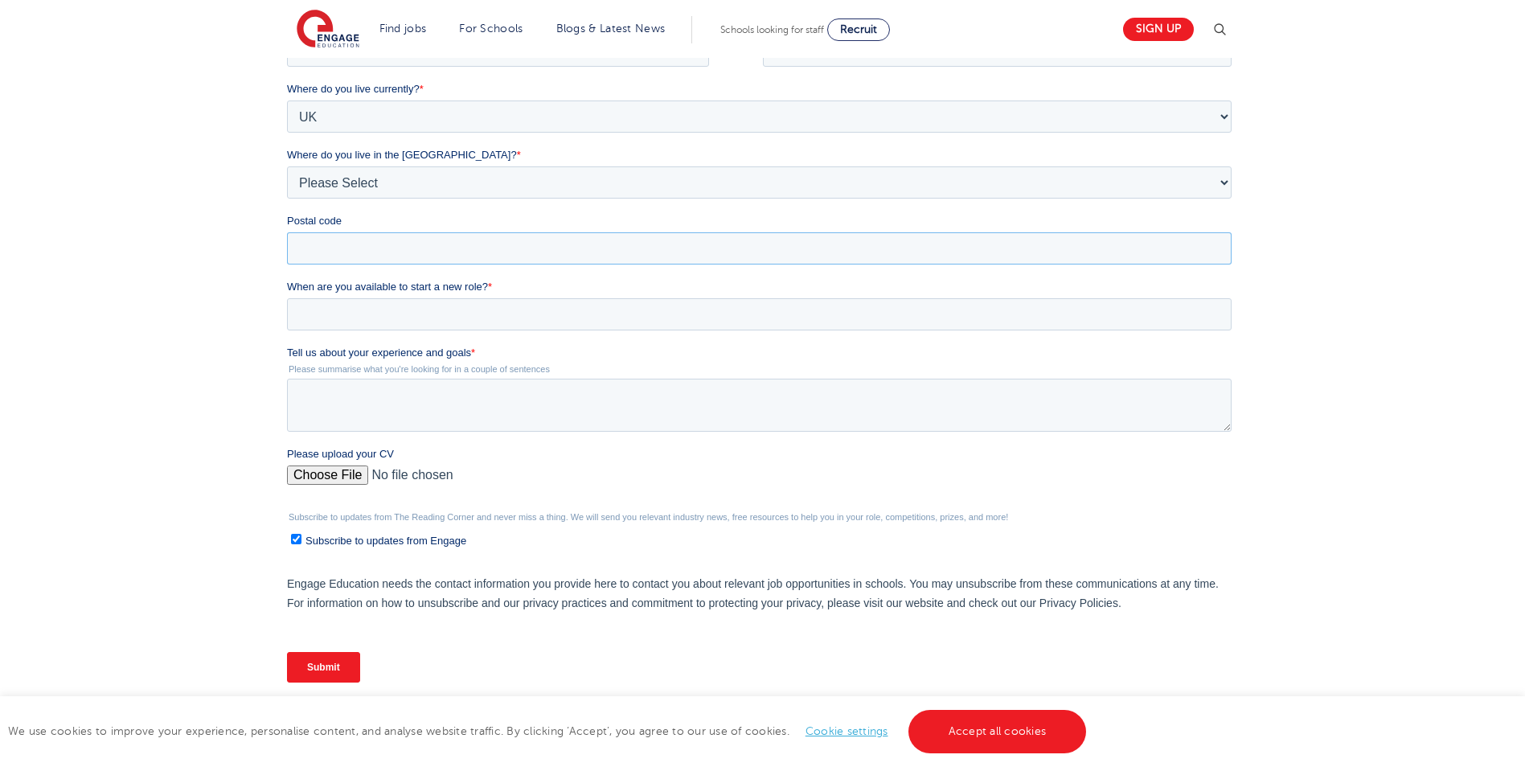
click at [471, 248] on input "Postal code" at bounding box center [759, 248] width 944 height 32
type input "UB5 4JA"
click at [441, 310] on input "When are you available to start a new role? *" at bounding box center [759, 314] width 944 height 32
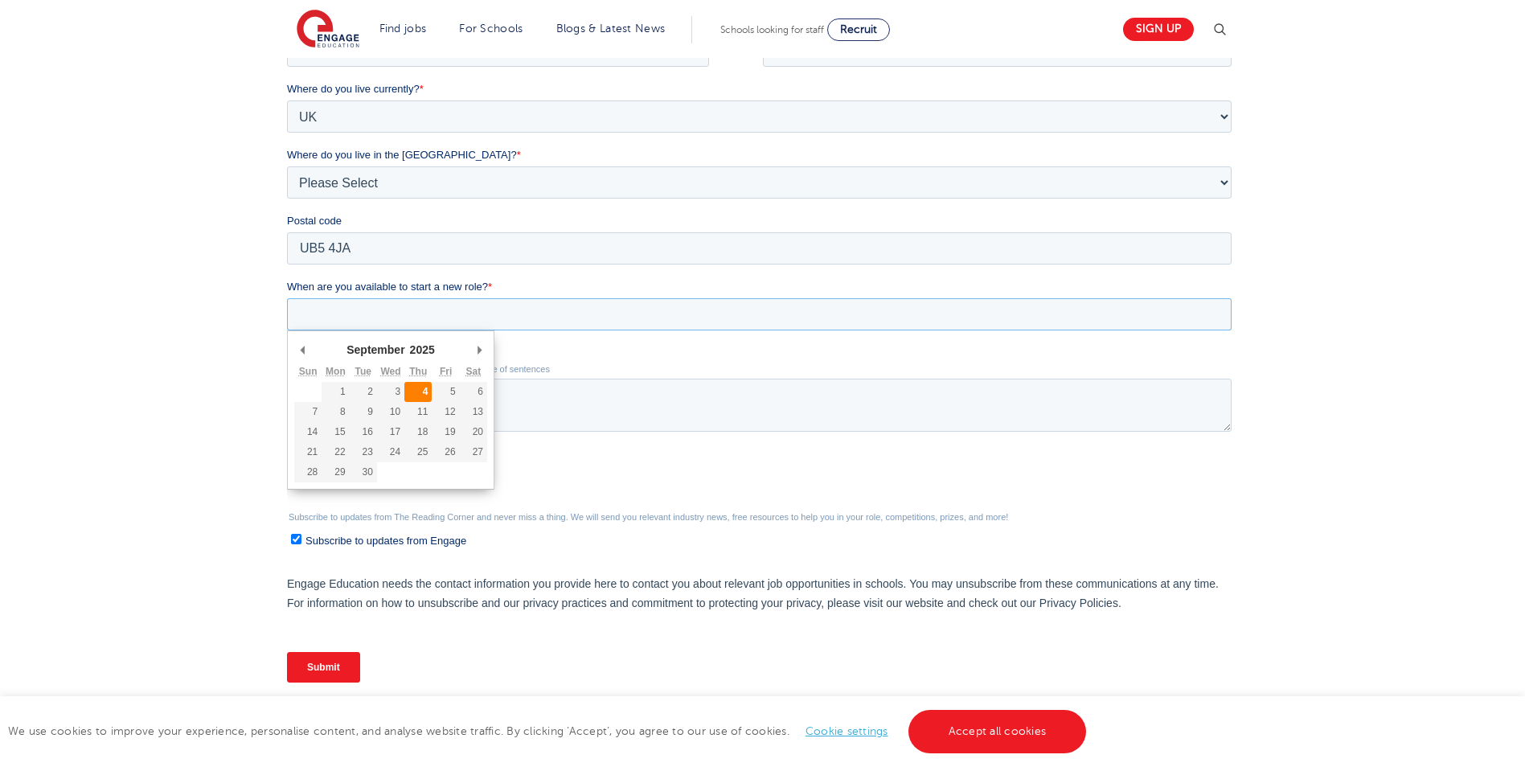
type div "2025-09-04"
type input "2025/09/04"
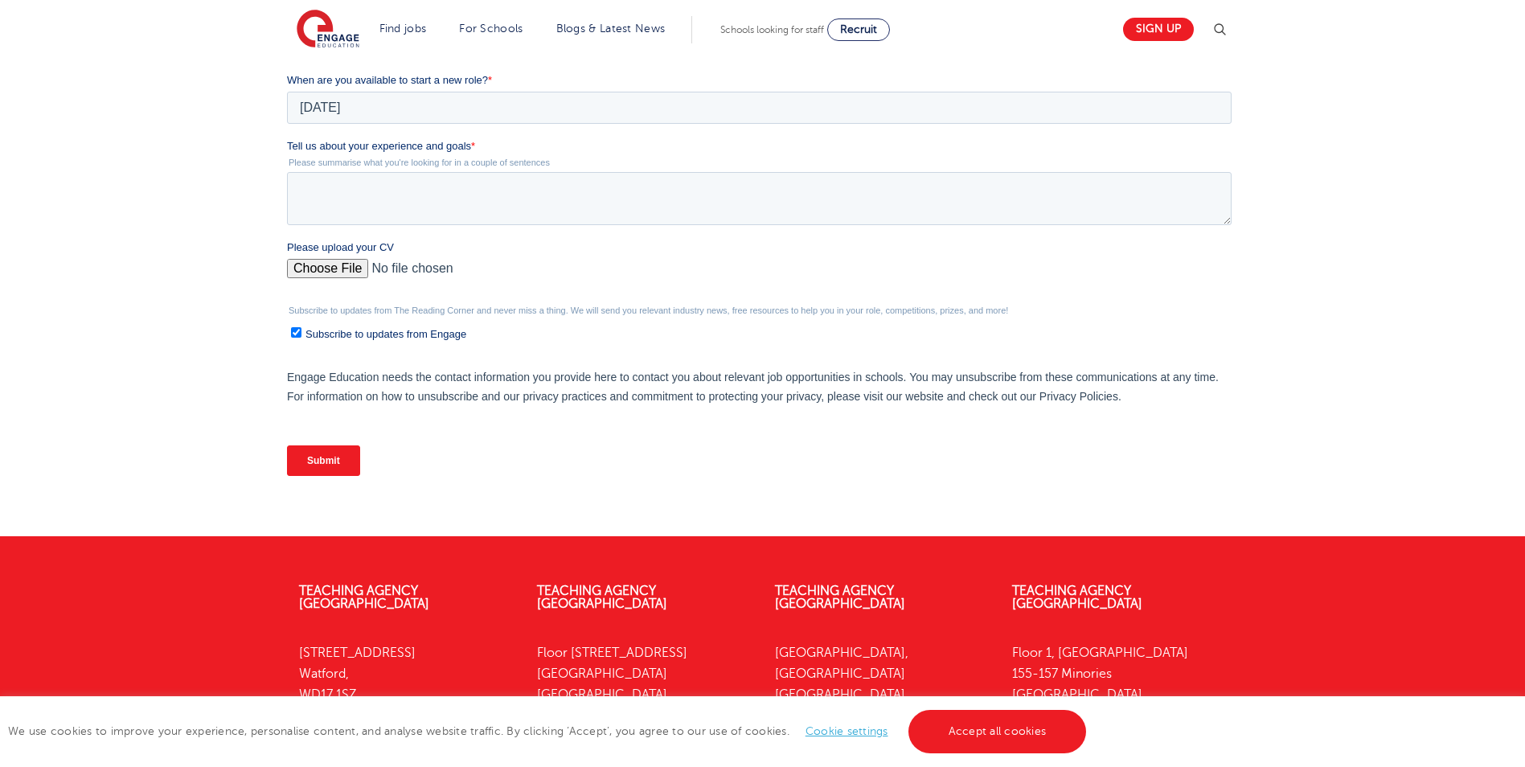
scroll to position [643, 0]
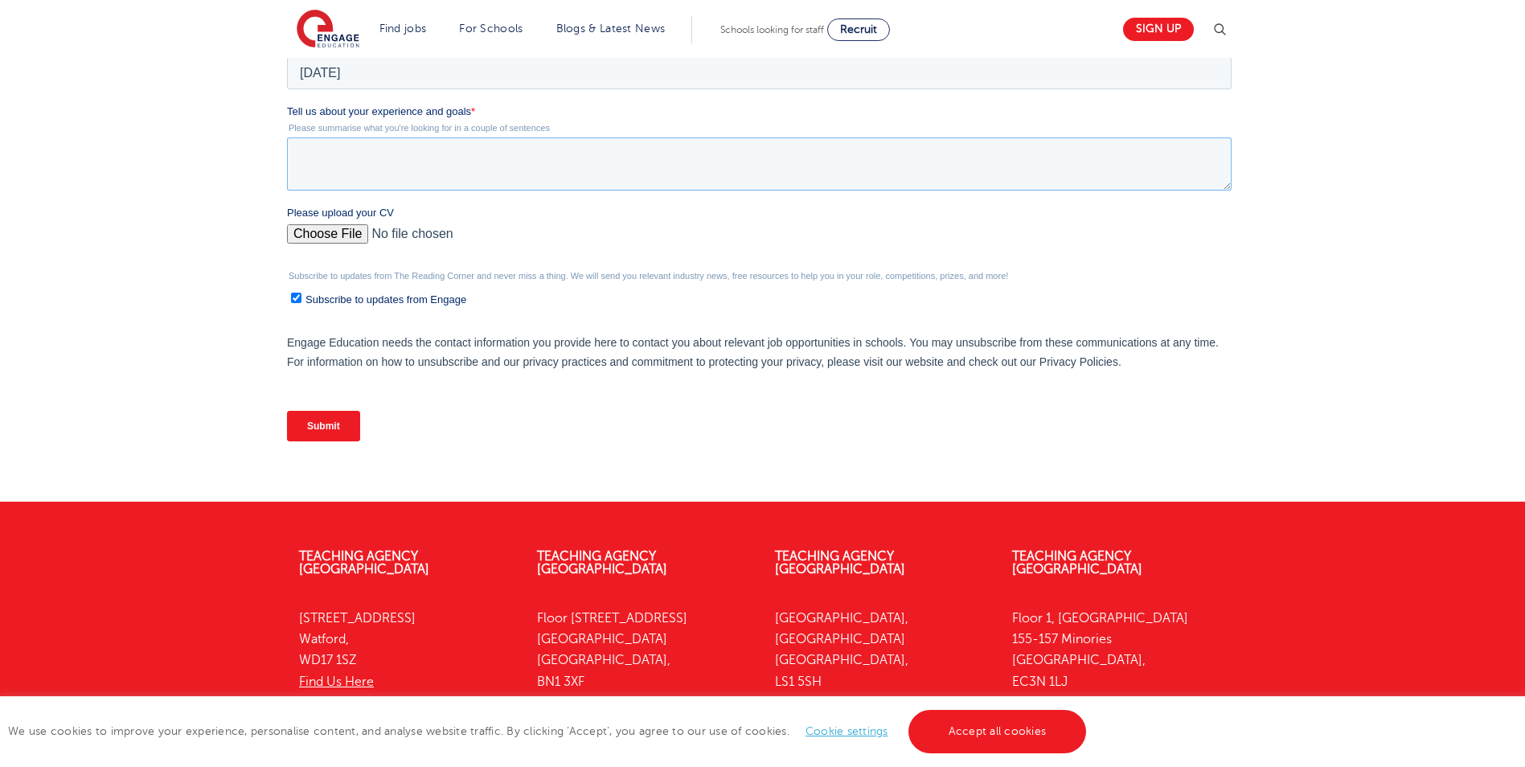
click at [371, 149] on textarea "Tell us about your experience and goals *" at bounding box center [759, 163] width 944 height 53
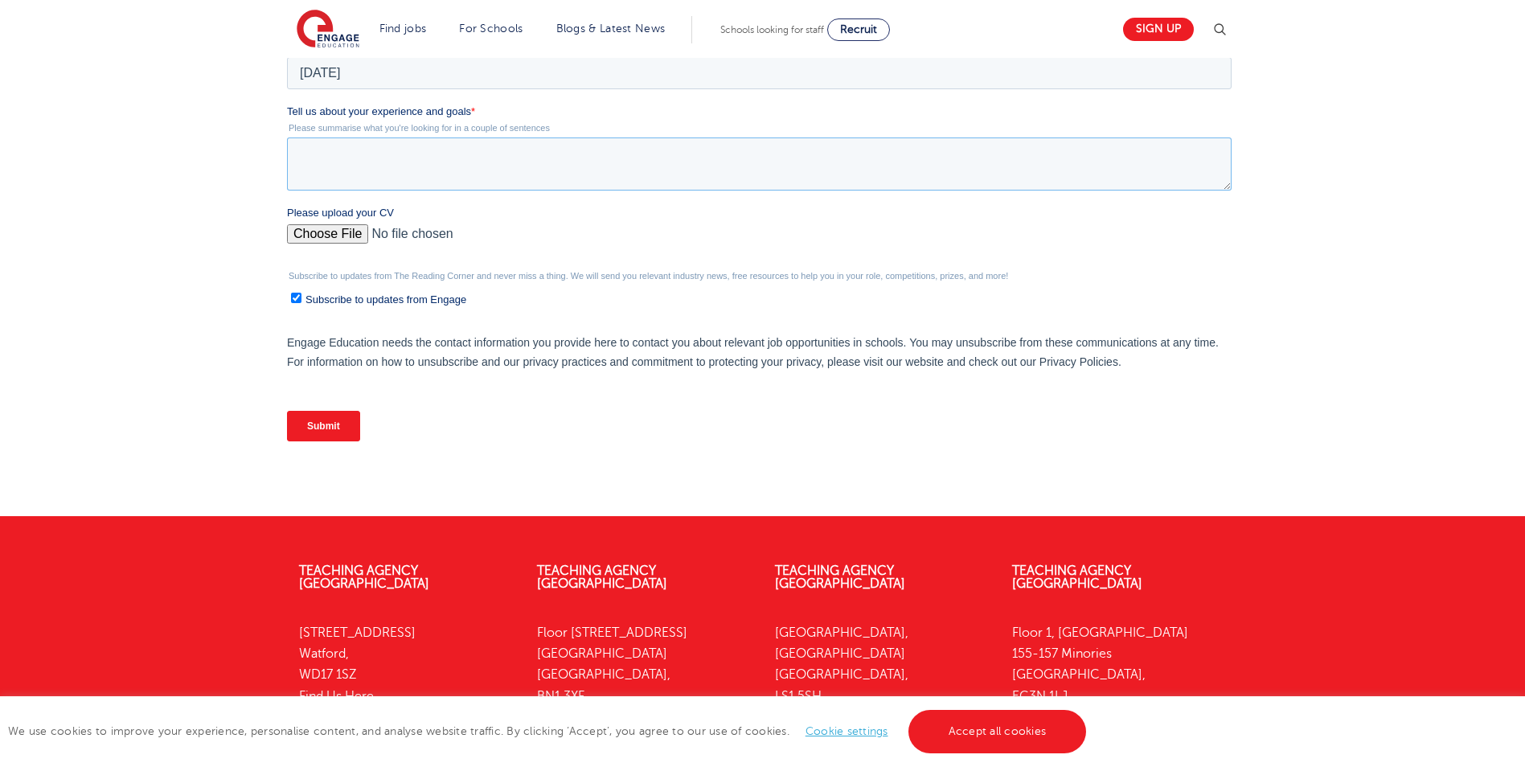
paste textarea "Dear Protocol Education Team, I am writing to express my strong interest in var…"
drag, startPoint x: 330, startPoint y: 154, endPoint x: 379, endPoint y: 153, distance: 49.0
click at [379, 153] on textarea "Tell us about your experience and goals *" at bounding box center [759, 163] width 944 height 53
type textarea "Dear Engage Education Team, I am writing to express my strong interest in vario…"
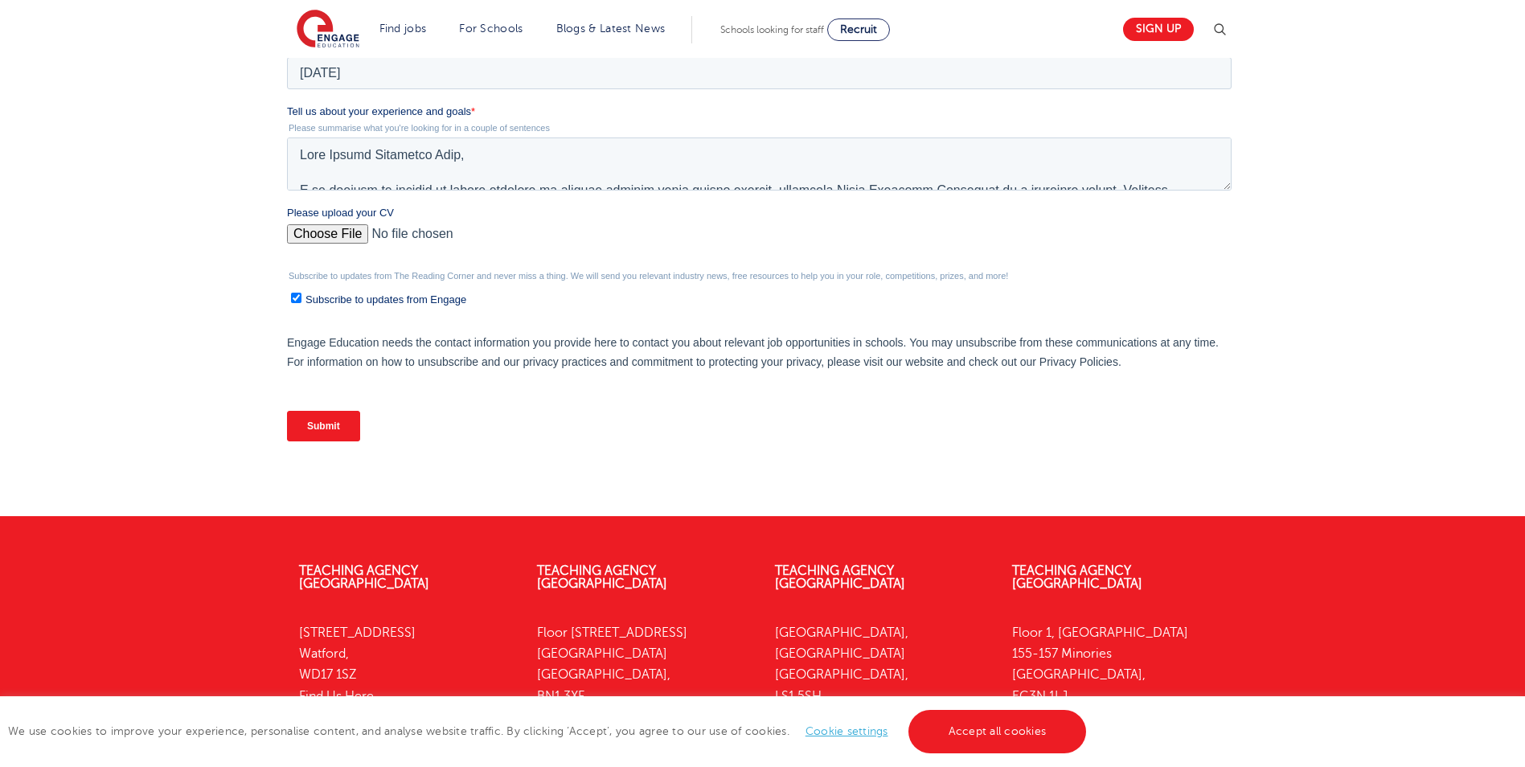
click at [346, 234] on input "Please upload your CV" at bounding box center [759, 240] width 944 height 32
type input "C:\fakepath\Thi V A Duong - CV - Teaching Assistant.pdf"
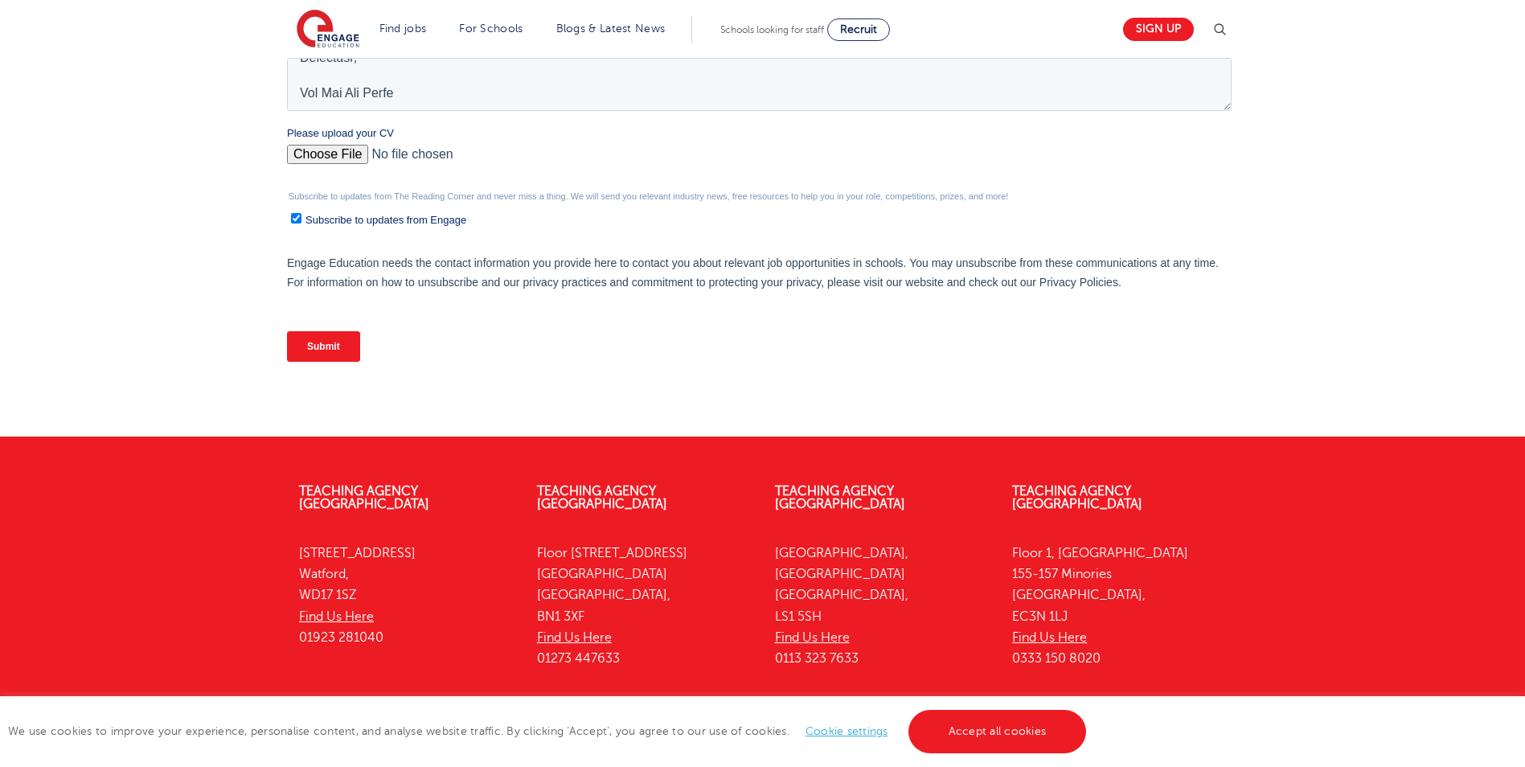
scroll to position [789, 0]
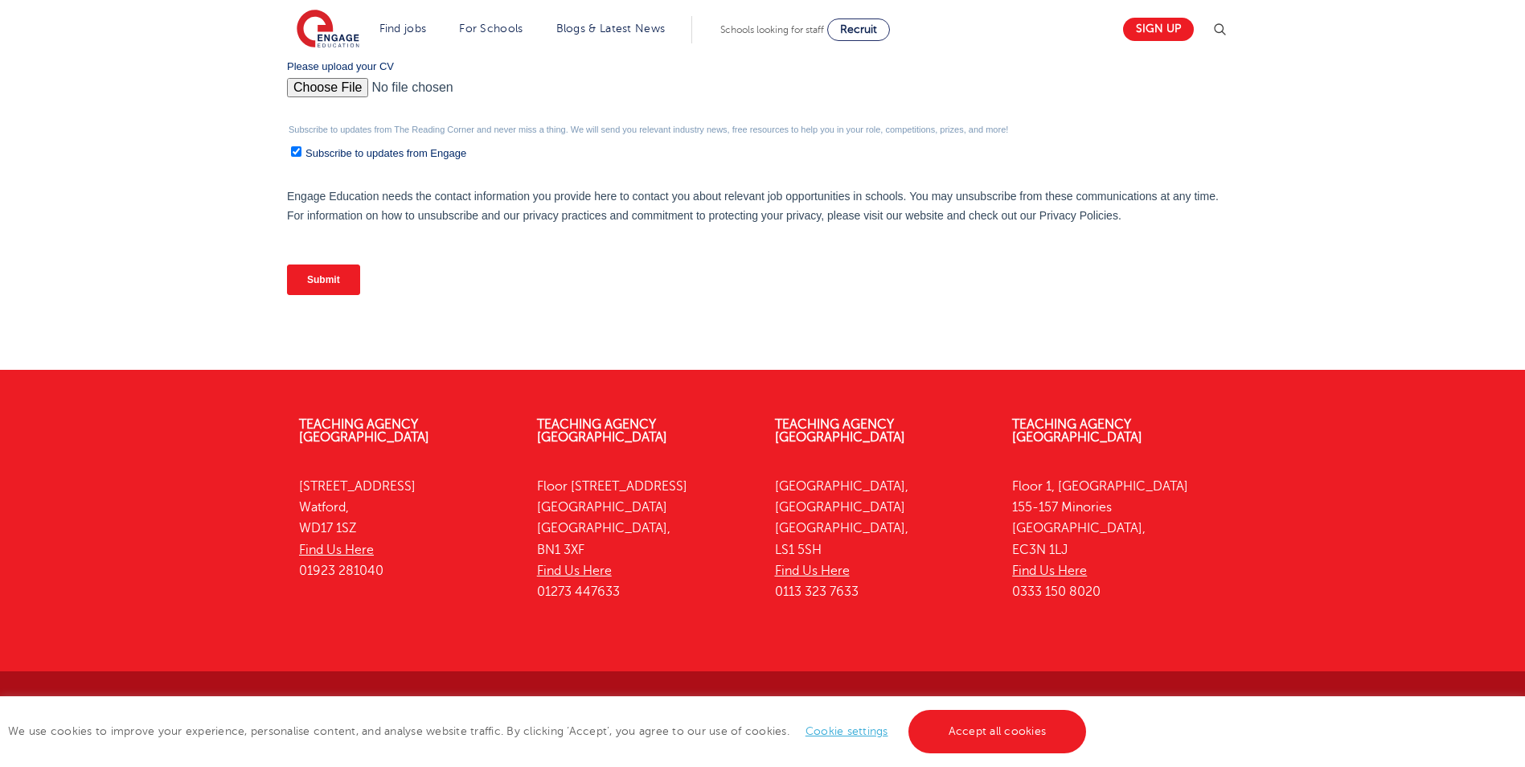
click at [339, 282] on input "Submit" at bounding box center [323, 279] width 73 height 31
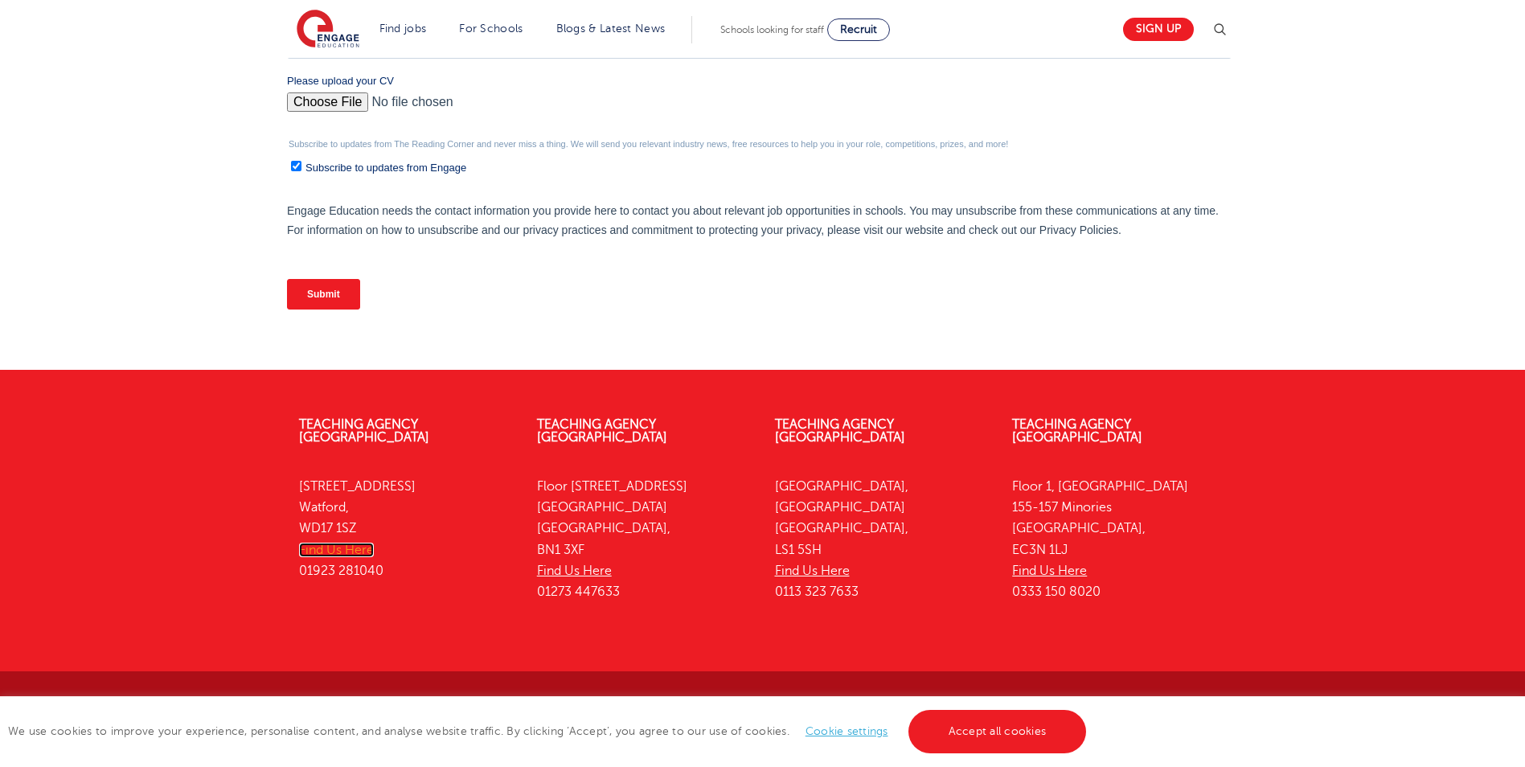
click at [354, 542] on link "Find Us Here" at bounding box center [336, 549] width 75 height 14
